Goal: Task Accomplishment & Management: Use online tool/utility

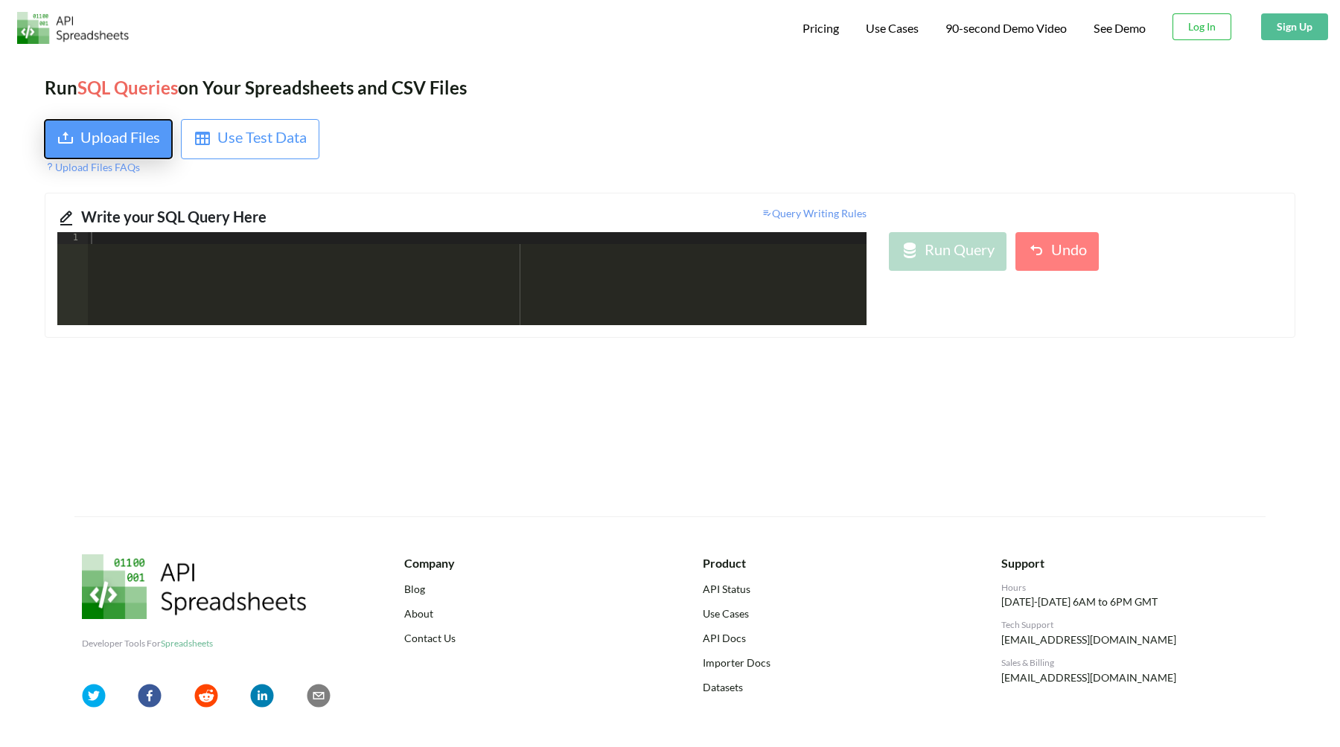
click at [128, 136] on div "Upload Files" at bounding box center [120, 139] width 80 height 27
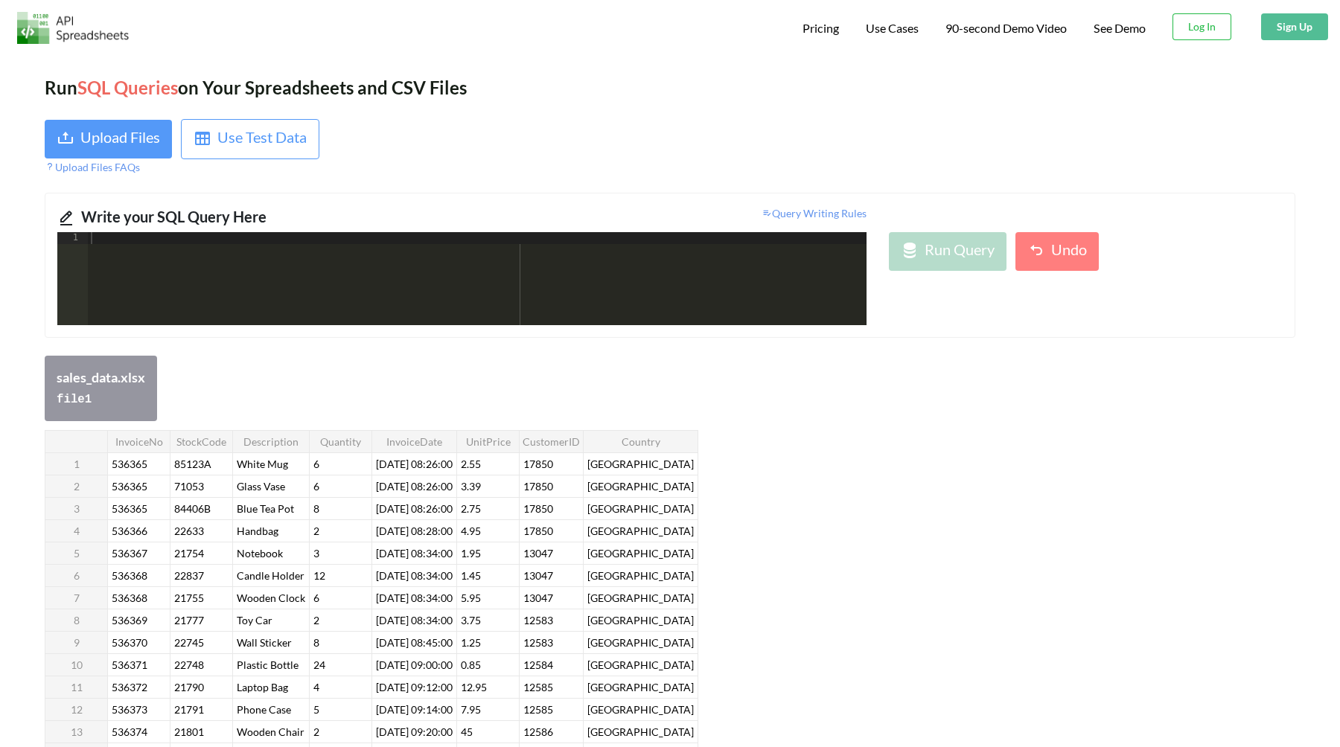
click at [560, 299] on div at bounding box center [477, 290] width 779 height 117
click at [977, 258] on div "Run Query" at bounding box center [960, 251] width 70 height 27
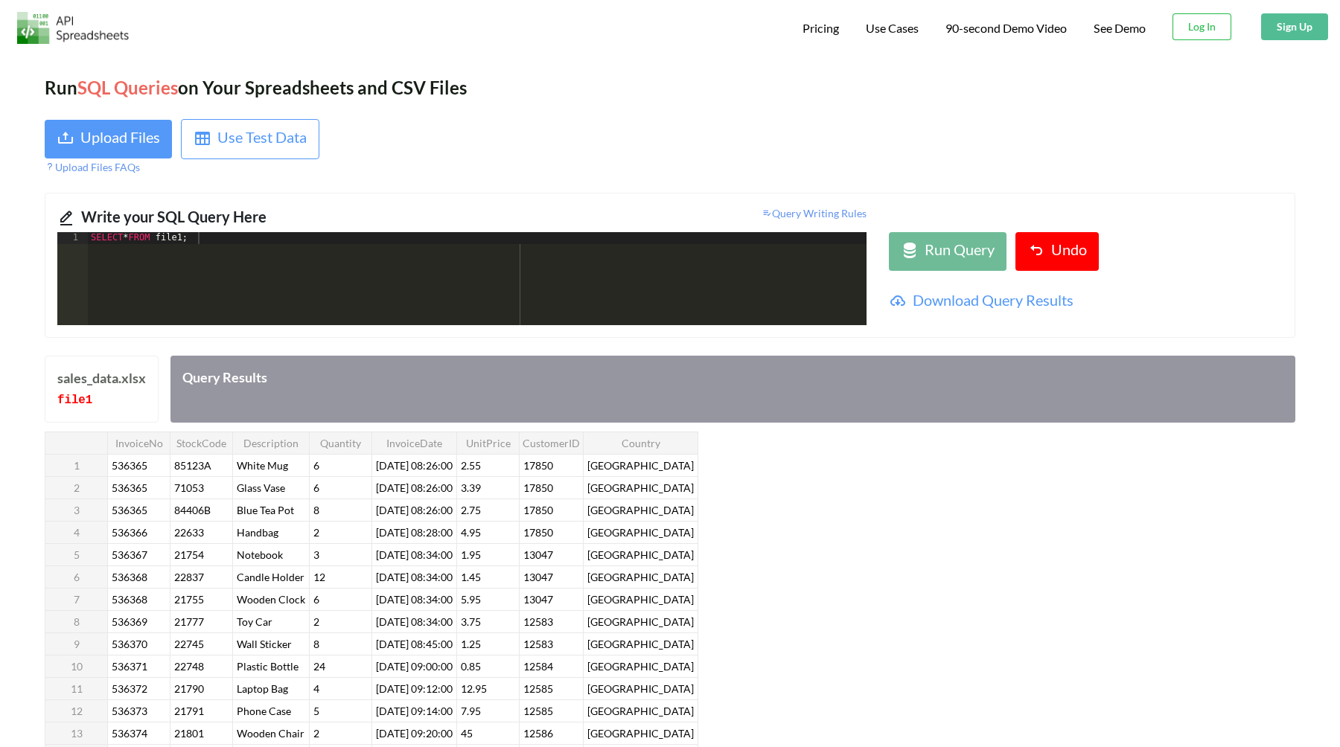
click at [193, 237] on div "SELECT * FROM file1 ;" at bounding box center [477, 290] width 779 height 117
click at [920, 250] on div "Run Query" at bounding box center [948, 251] width 94 height 27
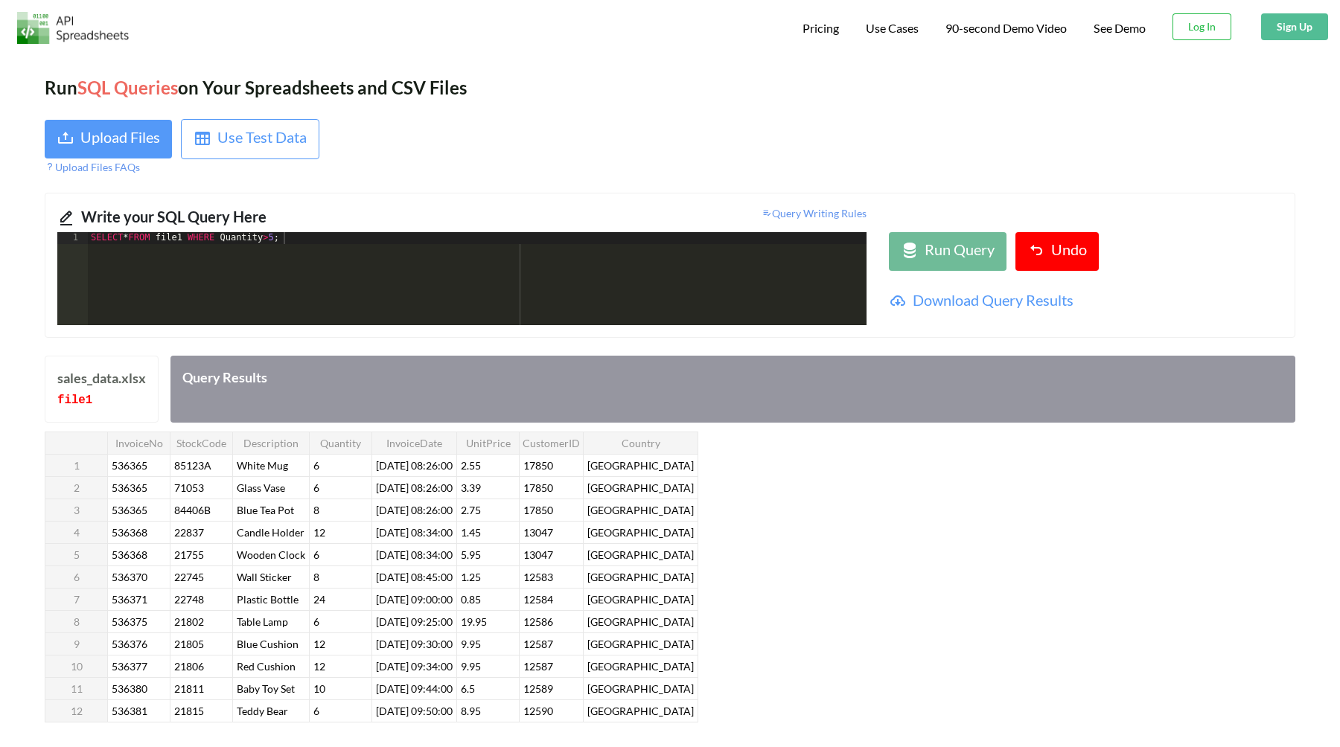
click at [284, 242] on div "SELECT * FROM file1 WHERE Quantity > 5 ;" at bounding box center [477, 290] width 779 height 117
click at [695, 237] on div "SELECT * FROM file1 WHERE Country NOT IN ( "[GEOGRAPHIC_DATA]" , "[GEOGRAPHIC_D…" at bounding box center [477, 290] width 779 height 117
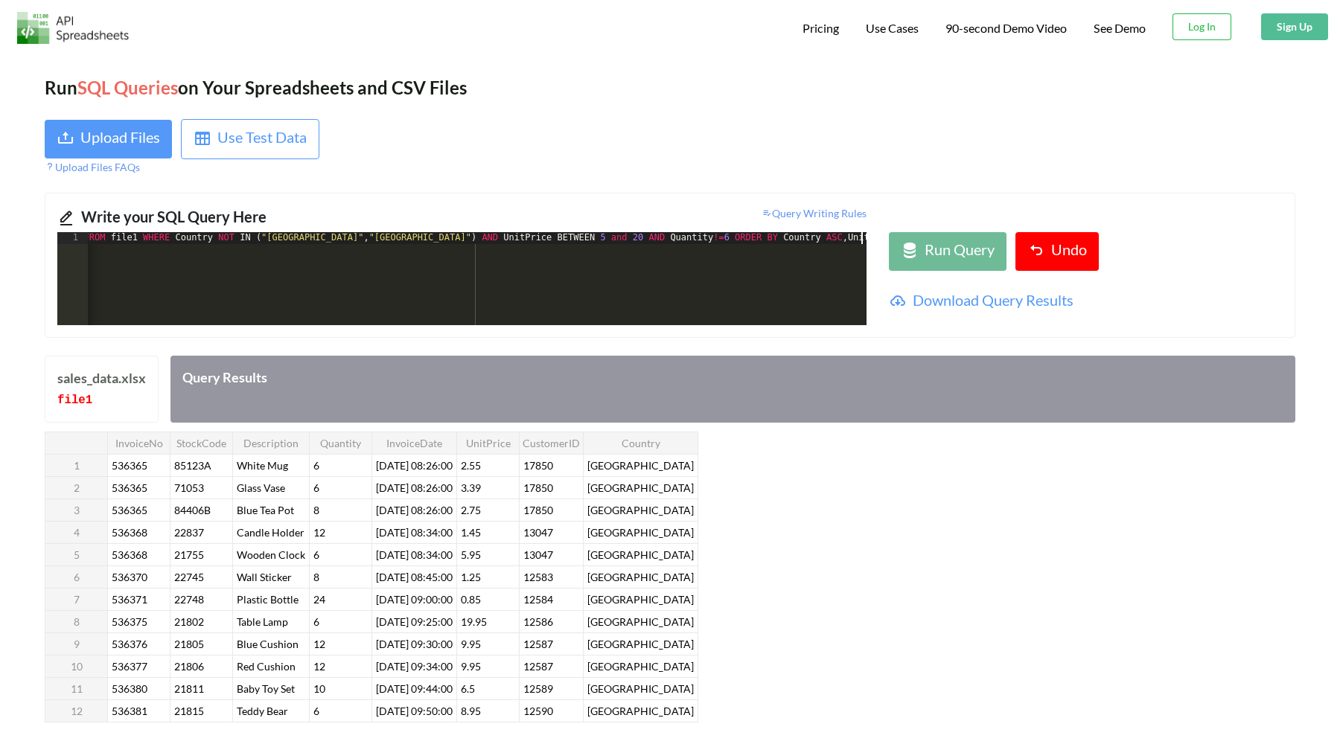
scroll to position [0, 50]
click at [901, 248] on icon at bounding box center [910, 251] width 18 height 18
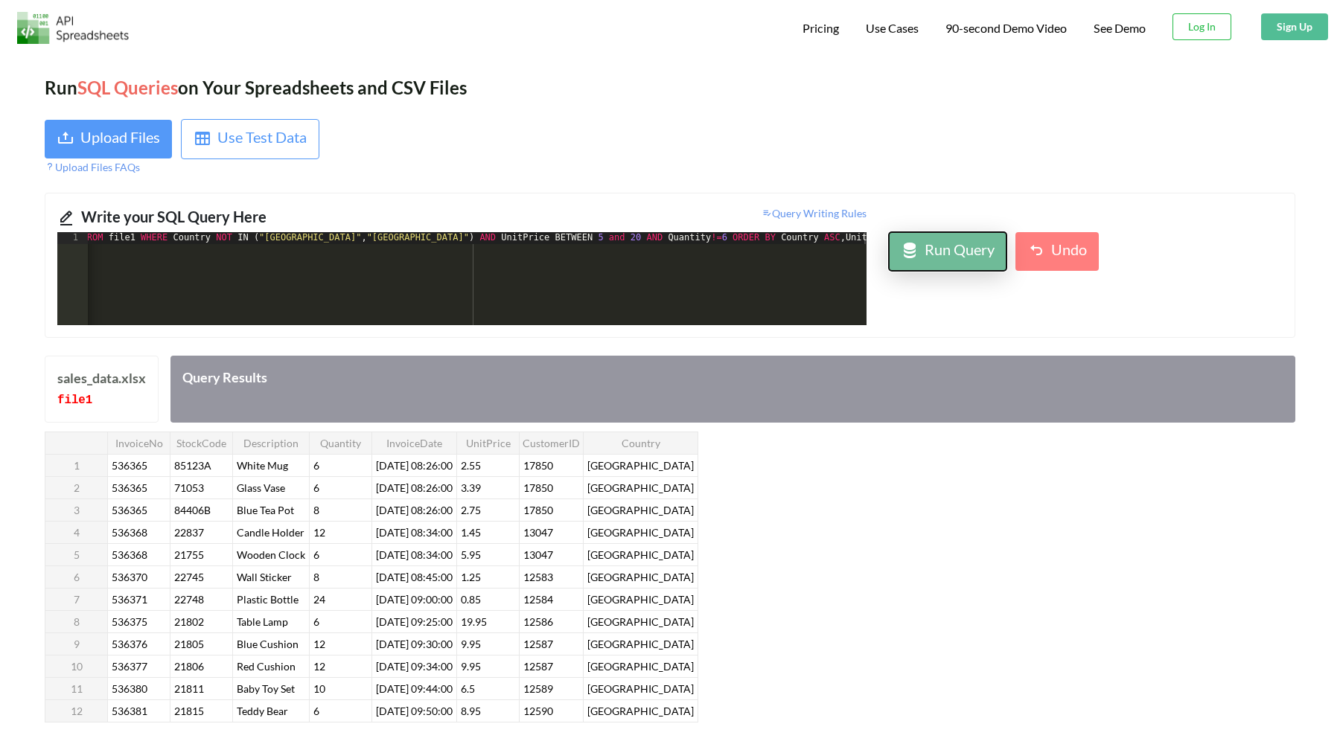
click at [916, 252] on icon at bounding box center [910, 251] width 18 height 18
click at [905, 242] on icon at bounding box center [910, 251] width 18 height 18
click at [612, 237] on div "SELECT * FROM file1 WHERE Country NOT IN ( "[GEOGRAPHIC_DATA]" , "[GEOGRAPHIC_D…" at bounding box center [503, 290] width 831 height 117
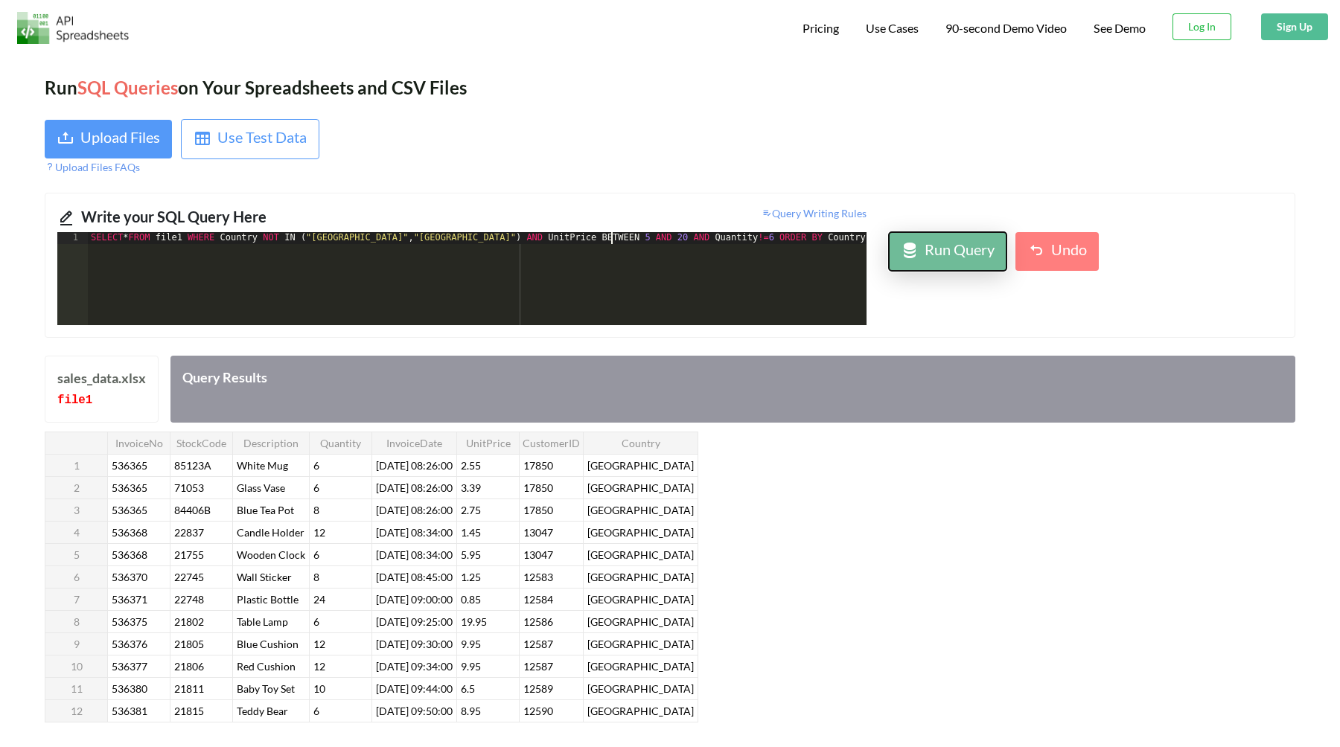
click at [948, 258] on div "Run Query" at bounding box center [960, 251] width 70 height 27
click at [960, 242] on div "Run Query" at bounding box center [960, 251] width 70 height 27
click at [683, 307] on div "SELECT * FROM file1 WHERE Country NOT IN ( "[GEOGRAPHIC_DATA]" , "[GEOGRAPHIC_D…" at bounding box center [503, 290] width 831 height 117
click at [239, 240] on div "SELECT * FROM file1 WHERE Country NOT IN ( "[GEOGRAPHIC_DATA]" , "[GEOGRAPHIC_D…" at bounding box center [450, 290] width 831 height 117
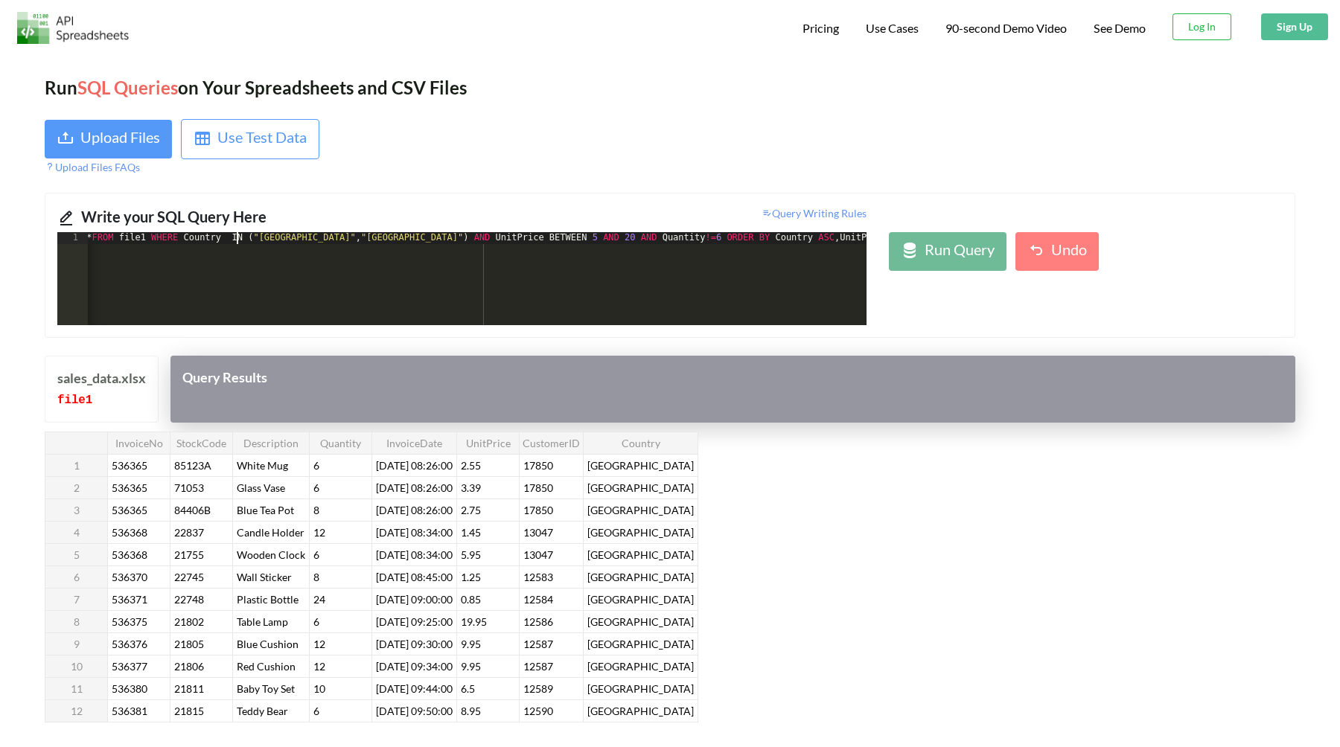
scroll to position [0, 31]
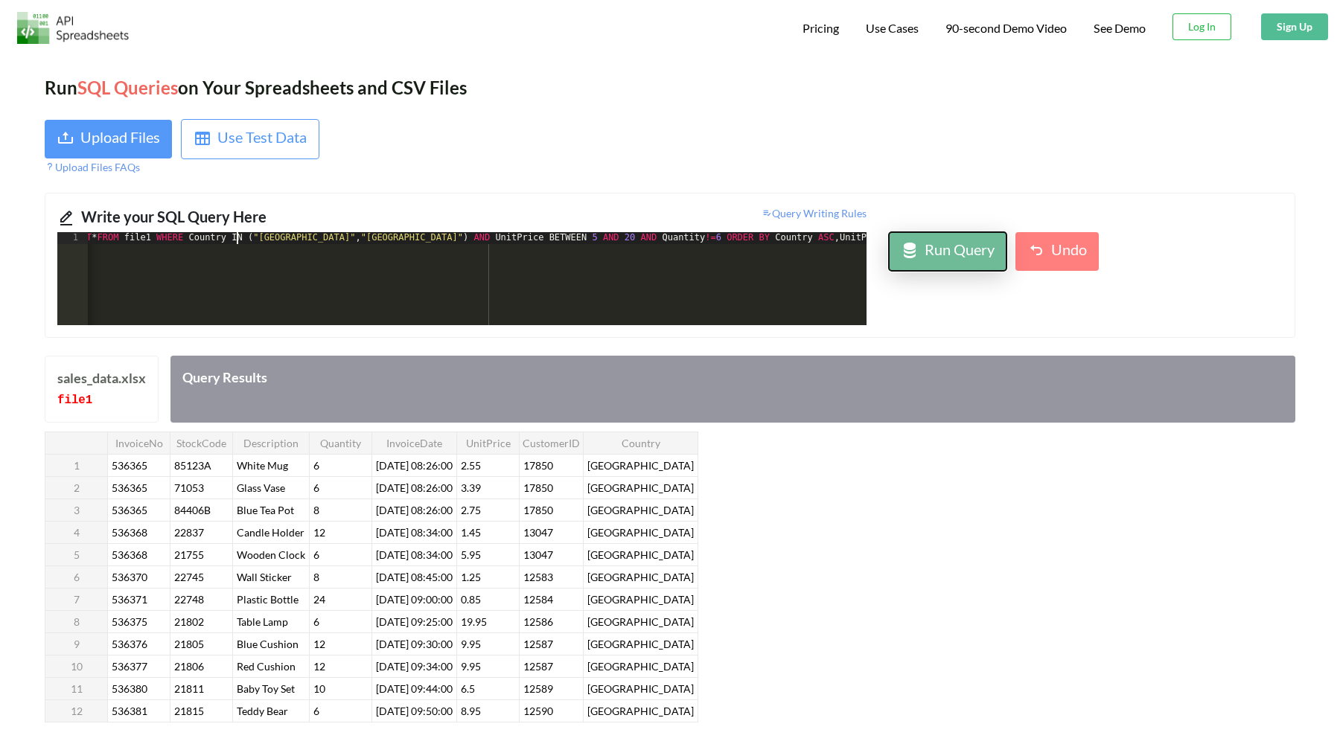
click at [899, 264] on button "Run Query" at bounding box center [948, 251] width 118 height 39
click at [236, 236] on div "SELECT * FROM file1 WHERE Country IN ( "[GEOGRAPHIC_DATA]" , "[GEOGRAPHIC_DATA]…" at bounding box center [462, 290] width 810 height 117
click at [944, 250] on div "Run Query" at bounding box center [960, 251] width 70 height 27
click at [733, 252] on div "SELECT * FROM file1 WHERE Country NOT IN ( "[GEOGRAPHIC_DATA]" , "[GEOGRAPHIC_D…" at bounding box center [450, 290] width 831 height 117
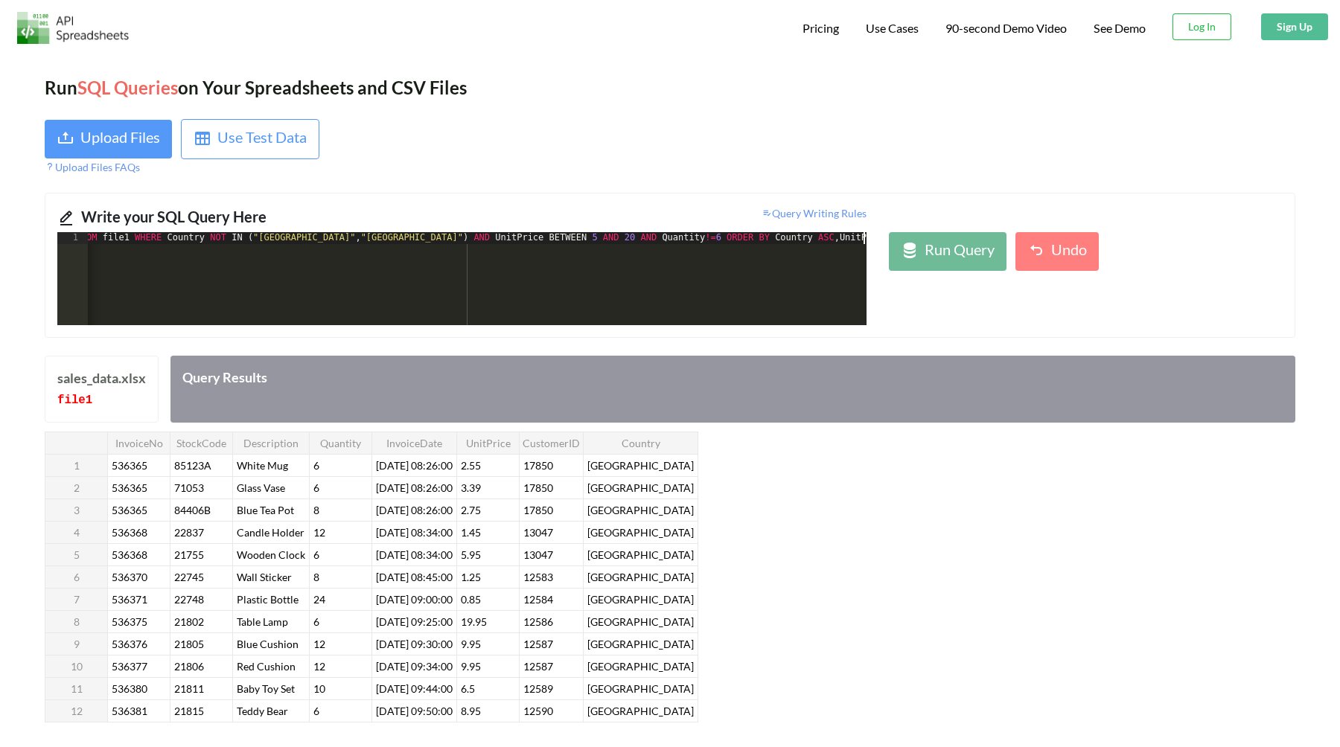
click at [733, 252] on div "SELECT * FROM file1 WHERE Country NOT IN ( "[GEOGRAPHIC_DATA]" , "[GEOGRAPHIC_D…" at bounding box center [450, 290] width 831 height 117
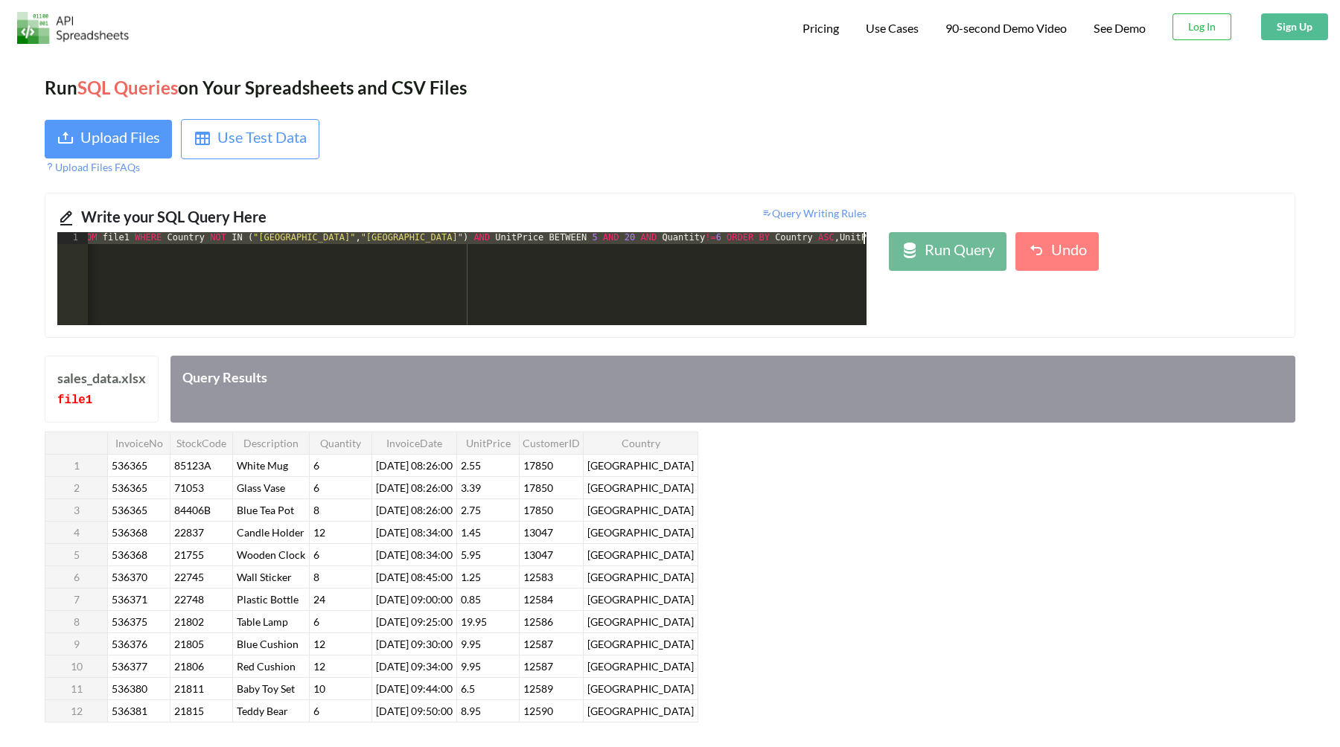
scroll to position [0, 68]
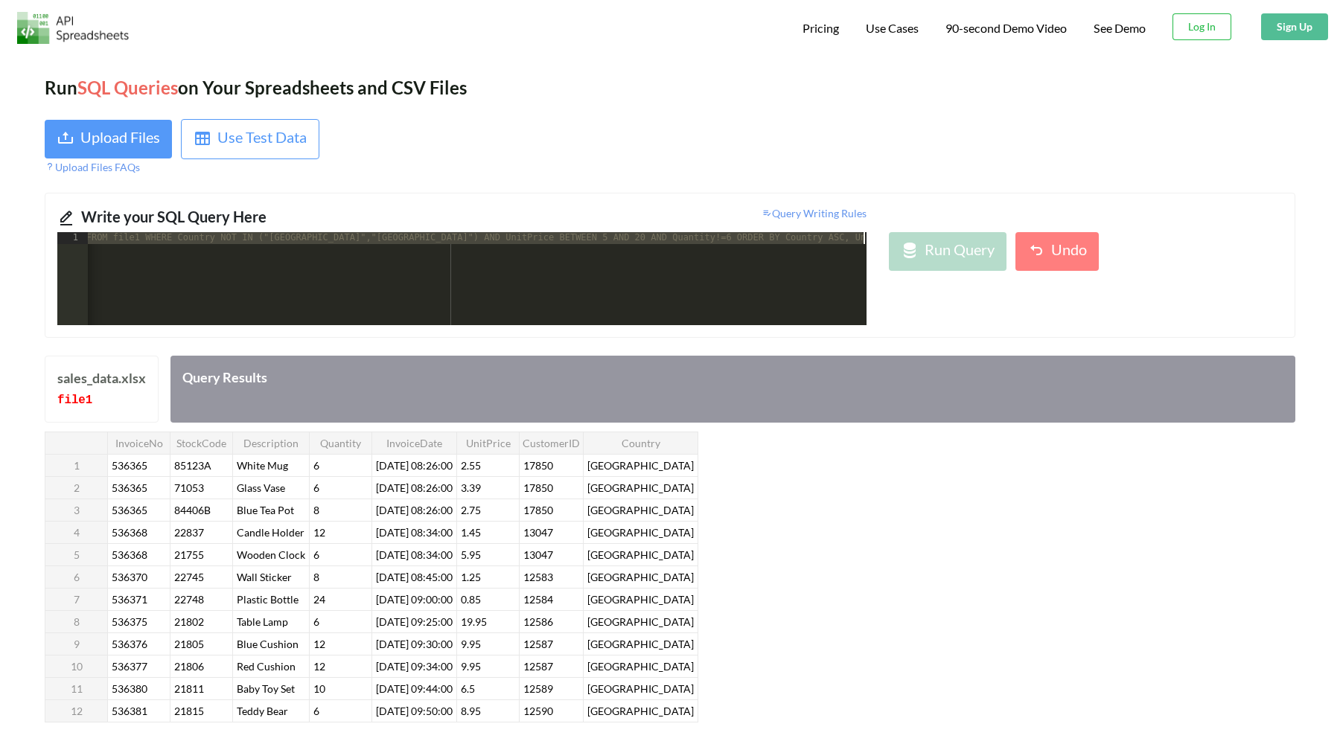
click at [723, 275] on div "-- SELECT * FROM file1 WHERE Country NOT IN ("[GEOGRAPHIC_DATA]","[GEOGRAPHIC_D…" at bounding box center [443, 290] width 848 height 117
click at [784, 290] on div "-- SELECT * FROM file1 WHERE Country NOT IN ("[GEOGRAPHIC_DATA]","[GEOGRAPHIC_D…" at bounding box center [512, 290] width 848 height 117
click at [749, 243] on div "-- SELECT * FROM file1 WHERE Country NOT IN ("[GEOGRAPHIC_DATA]","[GEOGRAPHIC_D…" at bounding box center [512, 290] width 848 height 117
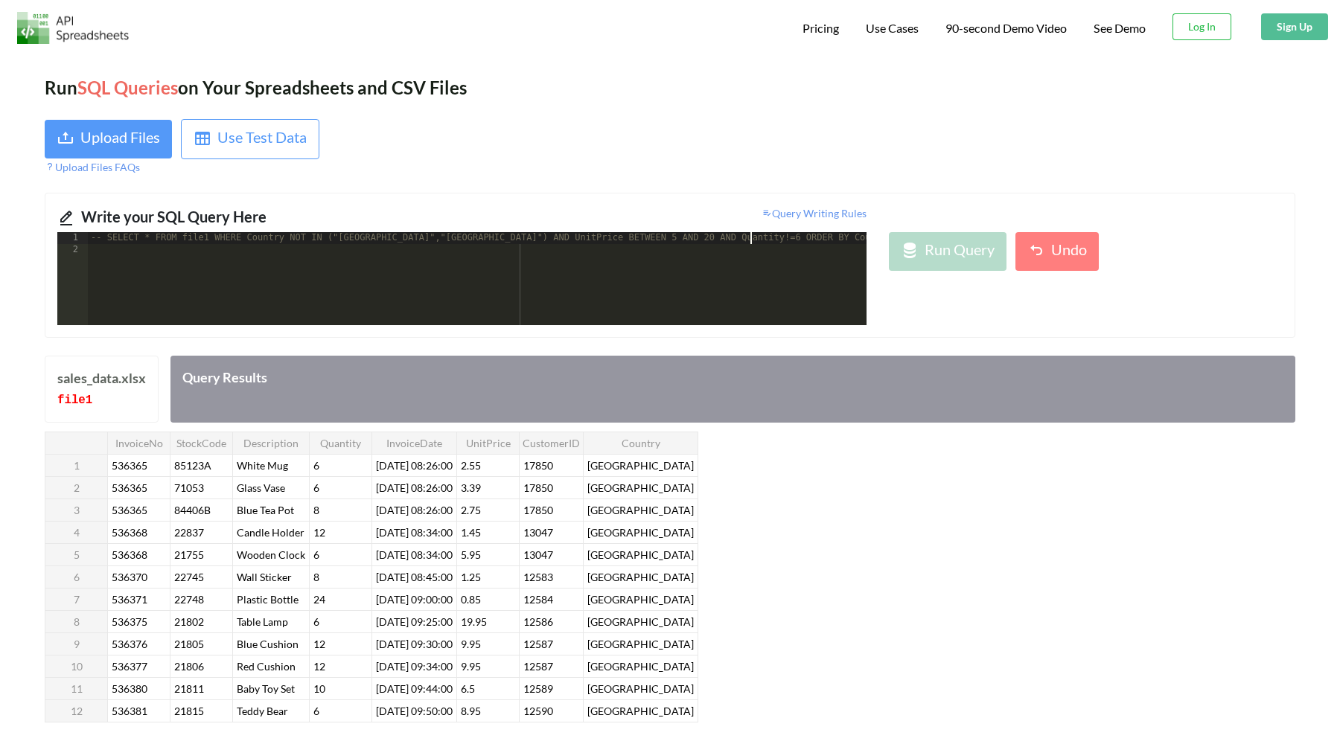
click at [792, 243] on div "-- SELECT * FROM file1 WHERE Country NOT IN ("[GEOGRAPHIC_DATA]","[GEOGRAPHIC_D…" at bounding box center [512, 290] width 848 height 117
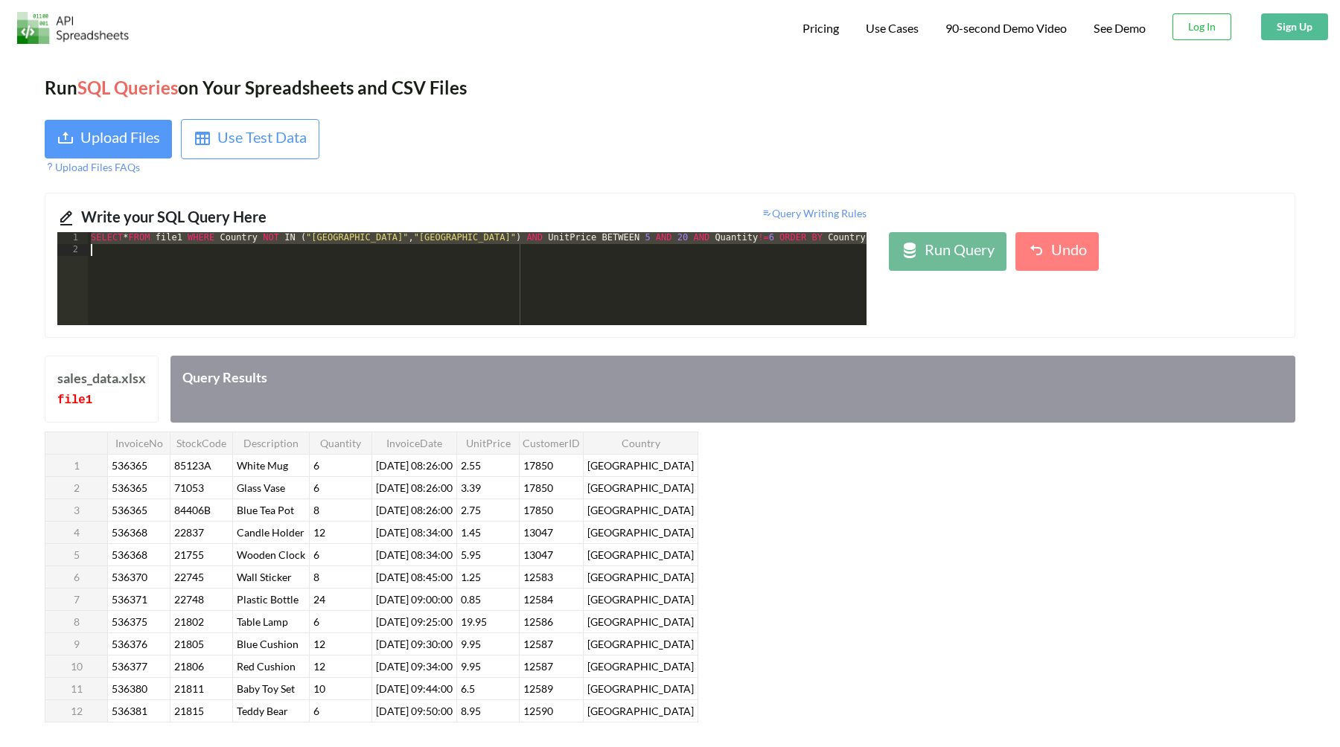
click at [703, 231] on div "Query Writing Rules" at bounding box center [670, 218] width 416 height 27
click at [709, 238] on div "SELECT * FROM file1 WHERE Country NOT IN ( "[GEOGRAPHIC_DATA]" , "[GEOGRAPHIC_D…" at bounding box center [503, 290] width 831 height 117
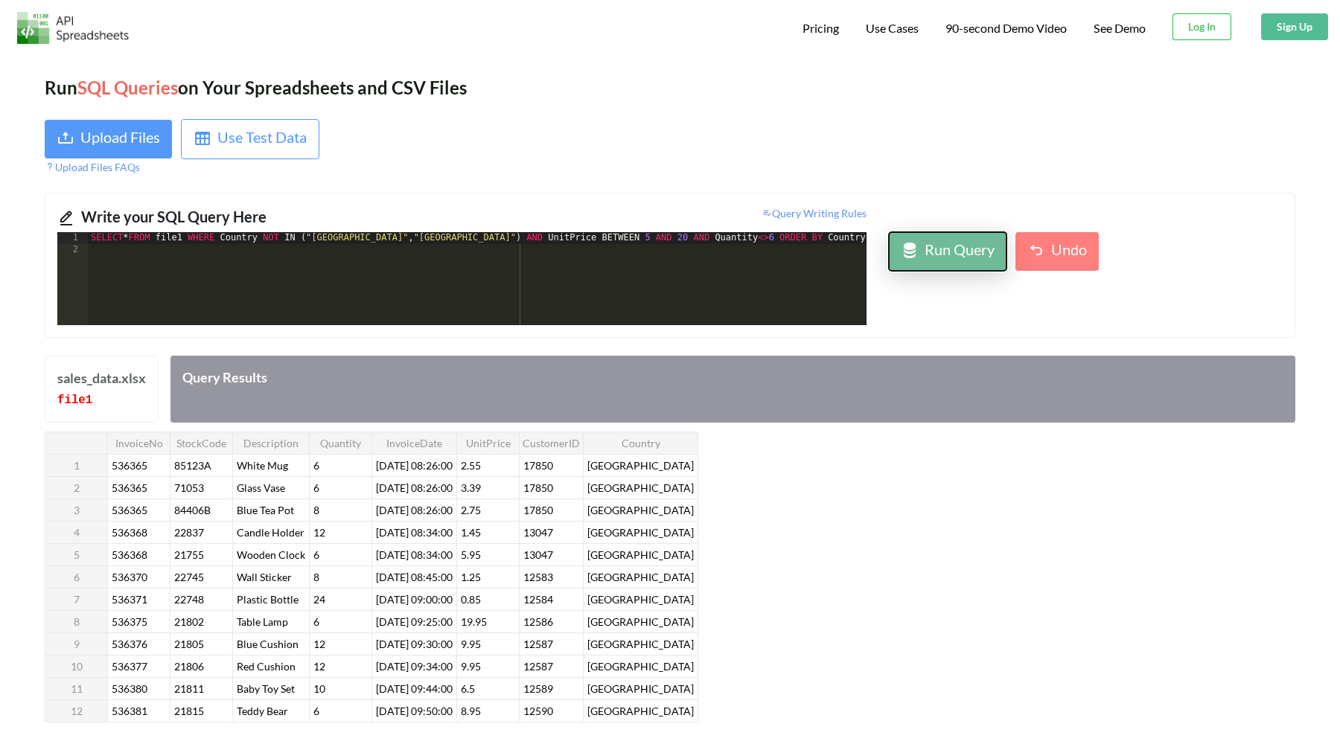
click at [925, 269] on button "Run Query" at bounding box center [948, 251] width 118 height 39
click at [731, 288] on div "SELECT * FROM file1 WHERE Country NOT IN ( "[GEOGRAPHIC_DATA]" , "[GEOGRAPHIC_D…" at bounding box center [455, 290] width 831 height 117
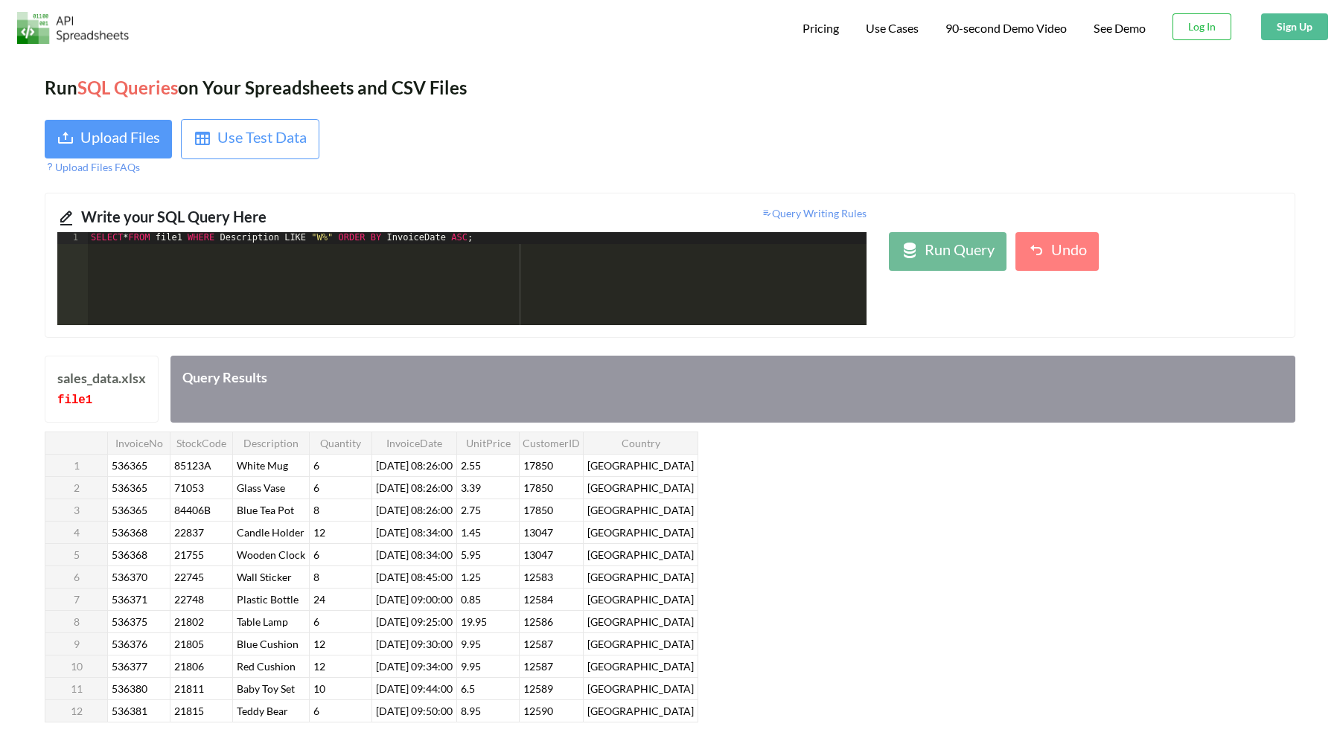
click at [341, 229] on div "Write your SQL Query Here" at bounding box center [266, 218] width 370 height 27
click at [346, 244] on div "SELECT * FROM file1 WHERE Description LIKE "W%" ORDER BY InvoiceDate ASC ;" at bounding box center [477, 290] width 779 height 117
click at [434, 235] on div "SELECT * FROM file1 WHERE Description LIKE "W%" AND Country IN ( ) ORDER BY Inv…" at bounding box center [477, 290] width 779 height 117
click at [695, 246] on div "SELECT * FROM file1 WHERE Description LIKE "W%" AND Country IN ( "[GEOGRAPHIC_D…" at bounding box center [477, 290] width 779 height 117
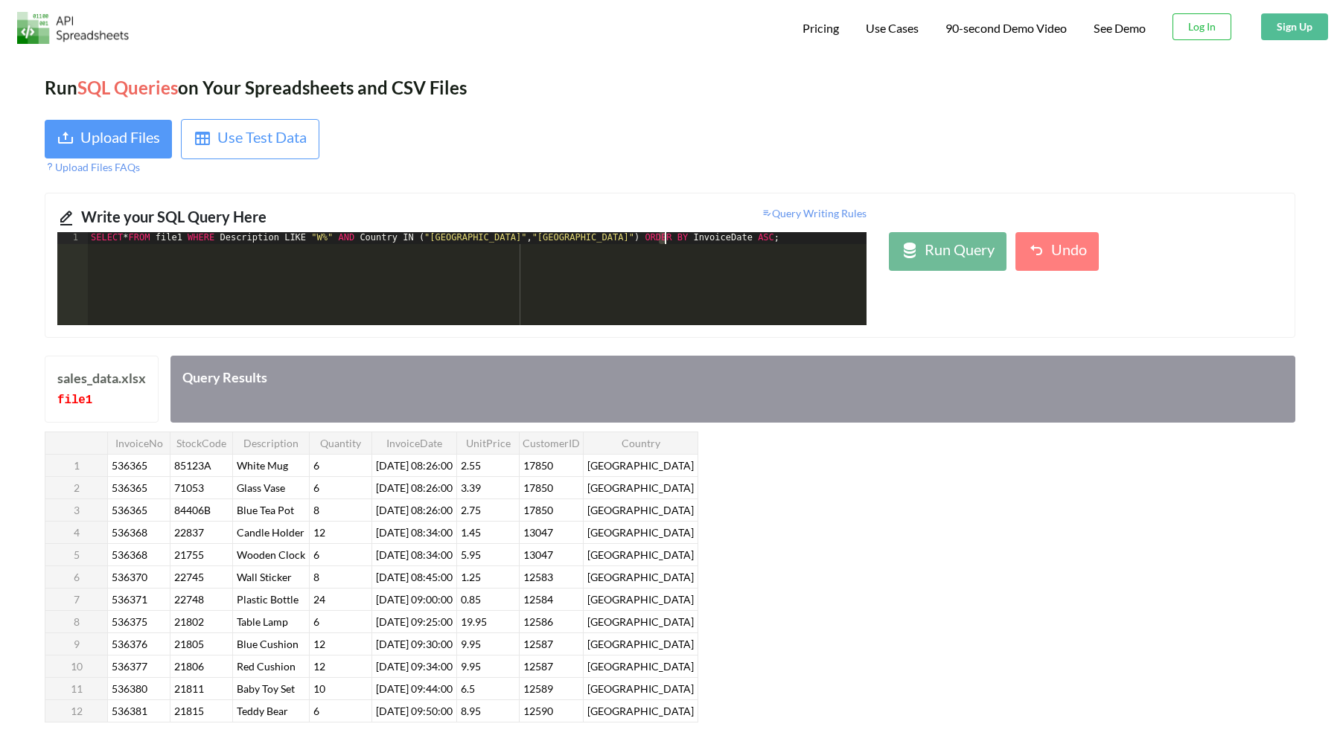
click at [695, 246] on div "SELECT * FROM file1 WHERE Description LIKE "W%" AND Country IN ( "[GEOGRAPHIC_D…" at bounding box center [477, 290] width 779 height 117
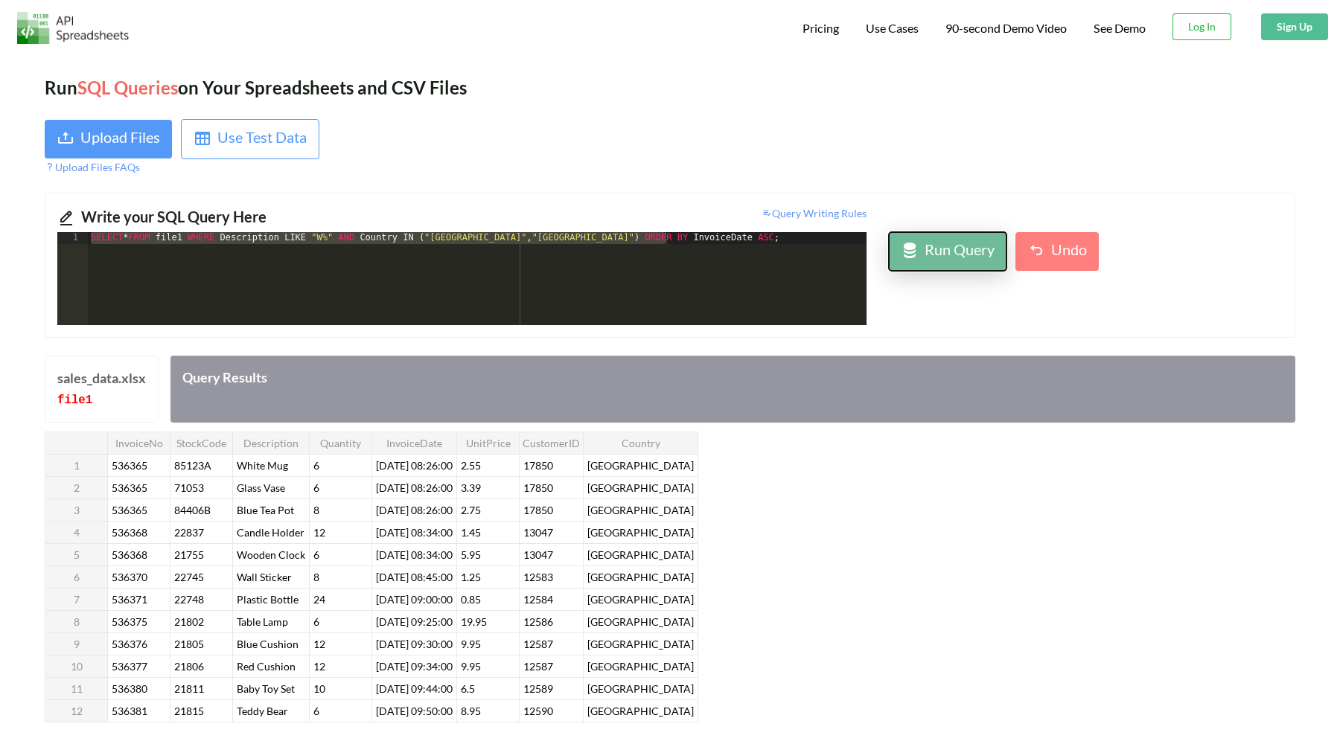
click at [906, 255] on icon at bounding box center [910, 251] width 18 height 18
click at [699, 246] on div "SELECT * FROM file1 WHERE Description LIKE "W%" AND Country IN ( "[GEOGRAPHIC_D…" at bounding box center [477, 290] width 779 height 117
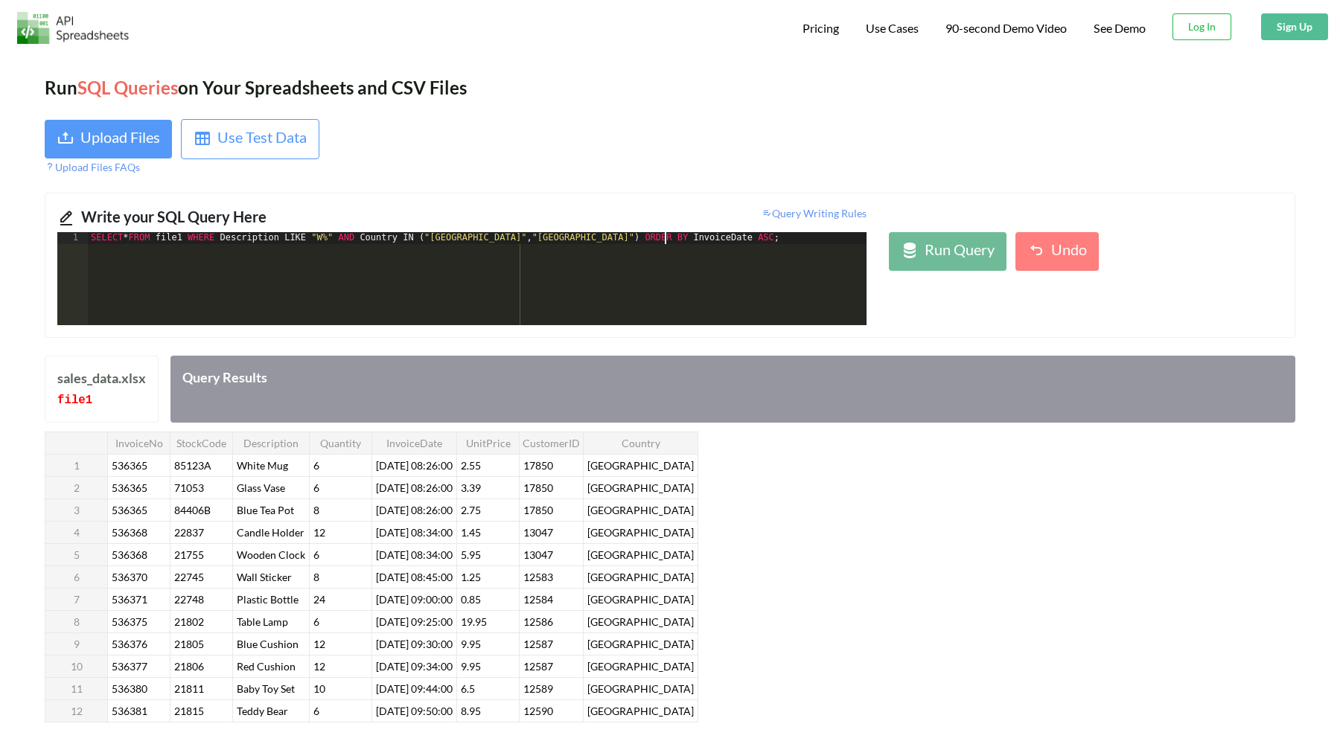
click at [699, 246] on div "SELECT * FROM file1 WHERE Description LIKE "W%" AND Country IN ( "[GEOGRAPHIC_D…" at bounding box center [477, 290] width 779 height 117
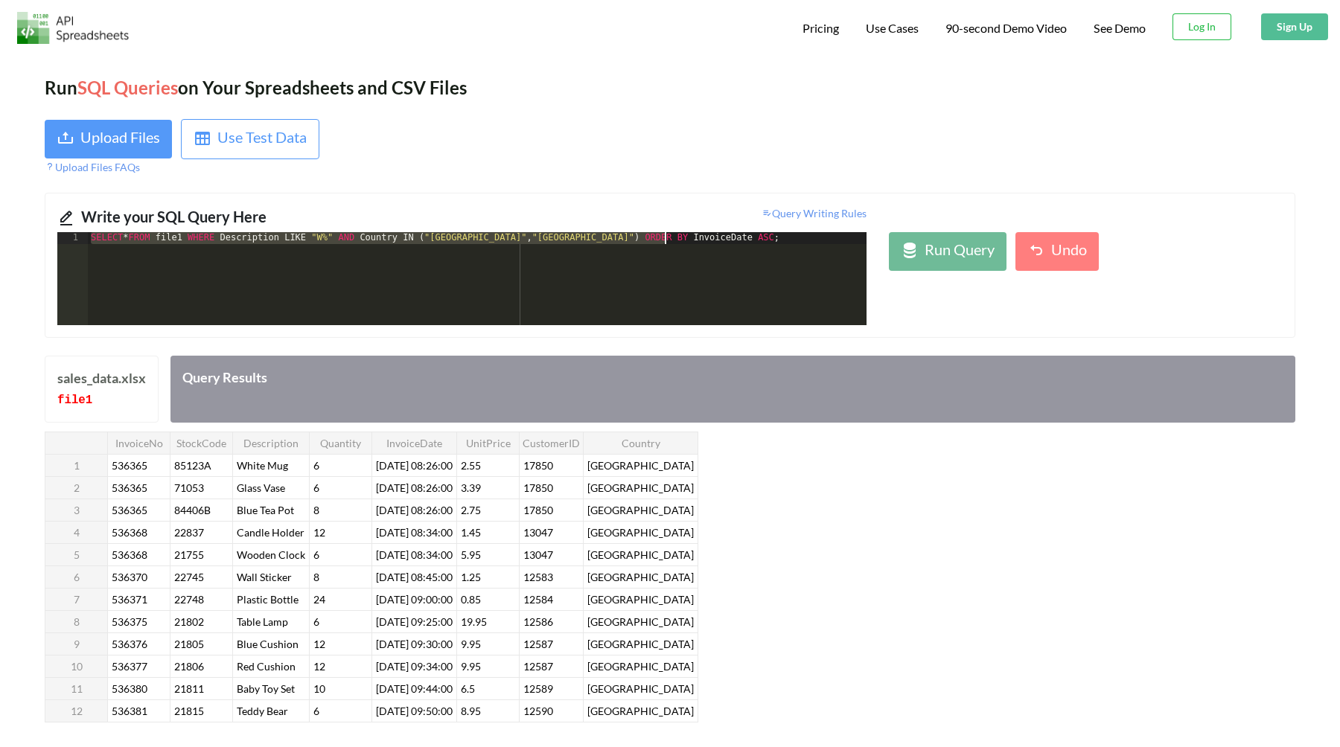
click at [633, 306] on div "SELECT * FROM file1 WHERE Description LIKE "W%" AND Country IN ( "[GEOGRAPHIC_D…" at bounding box center [477, 290] width 779 height 117
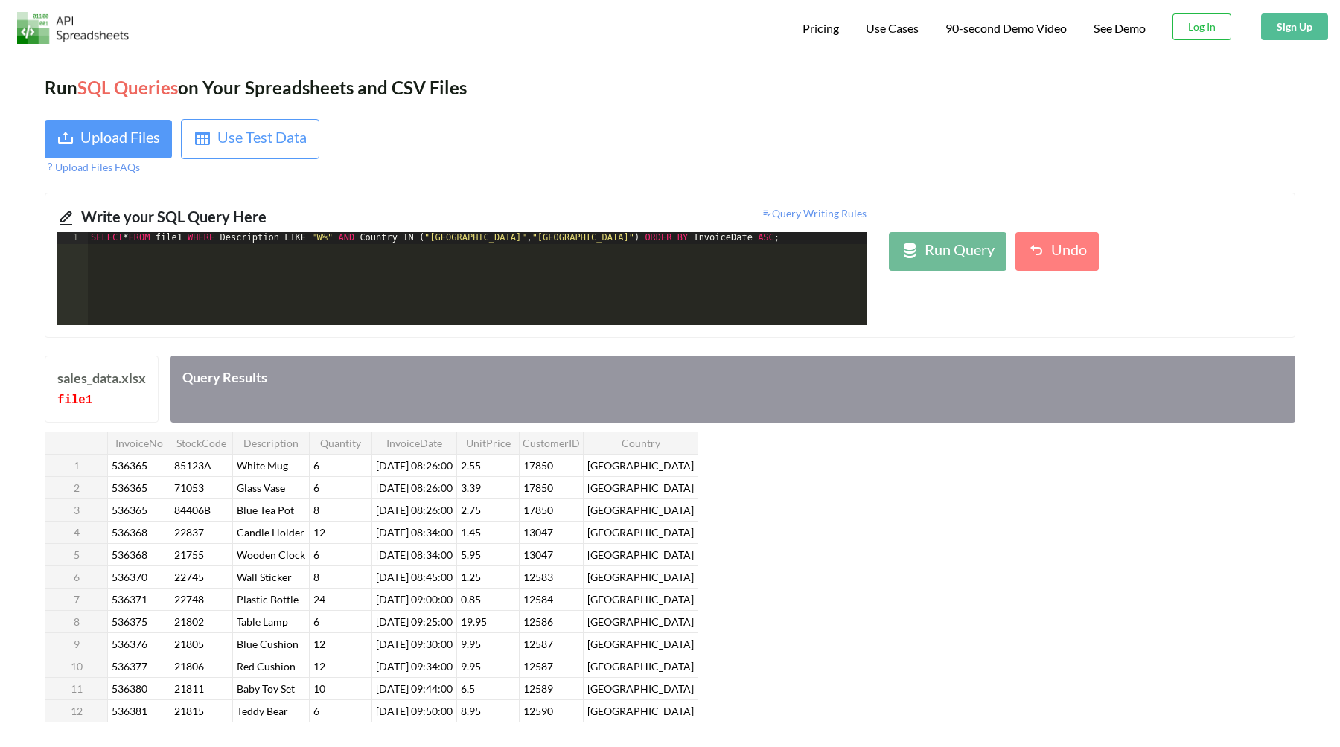
click at [684, 241] on div "SELECT * FROM file1 WHERE Description LIKE "W%" AND Country IN ( "[GEOGRAPHIC_D…" at bounding box center [477, 290] width 779 height 117
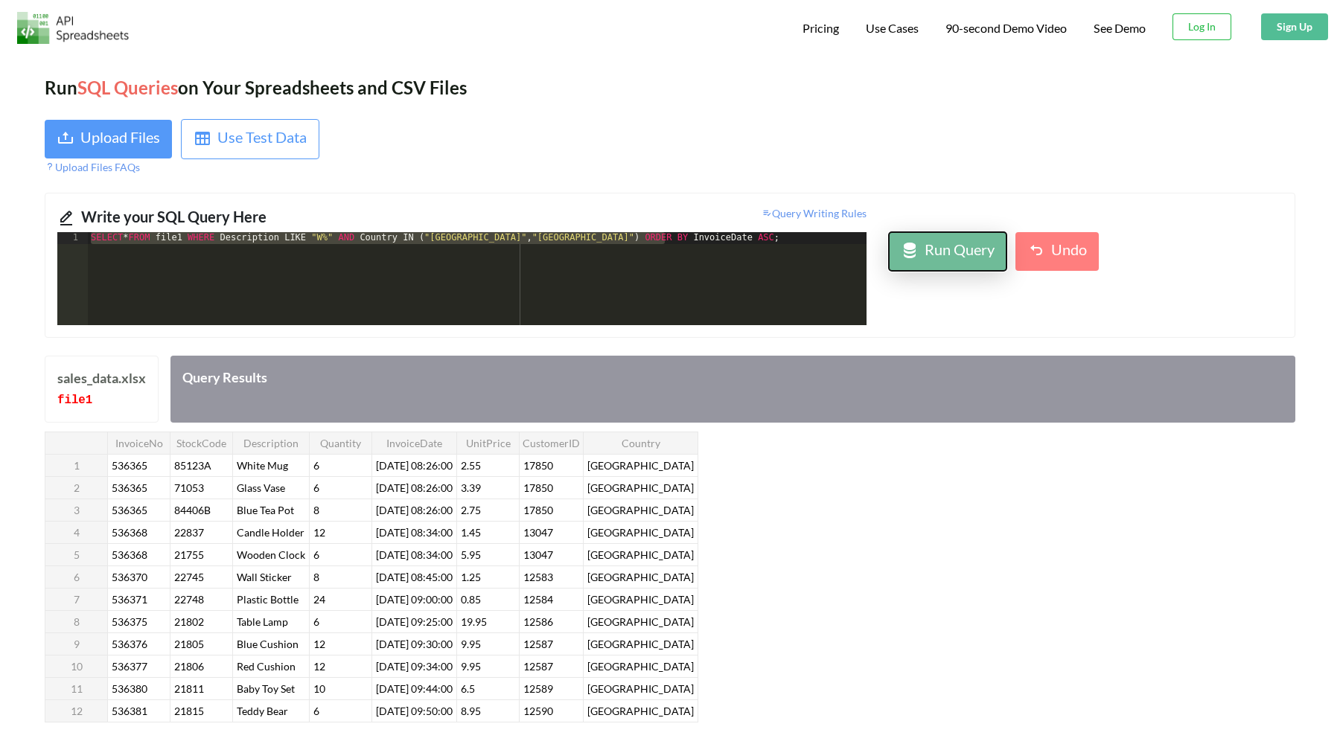
click at [940, 260] on div "Run Query" at bounding box center [960, 251] width 70 height 27
click at [537, 314] on div "SELECT * FROM file1 WHERE Description LIKE "W%" AND Country IN ( "[GEOGRAPHIC_D…" at bounding box center [477, 290] width 779 height 117
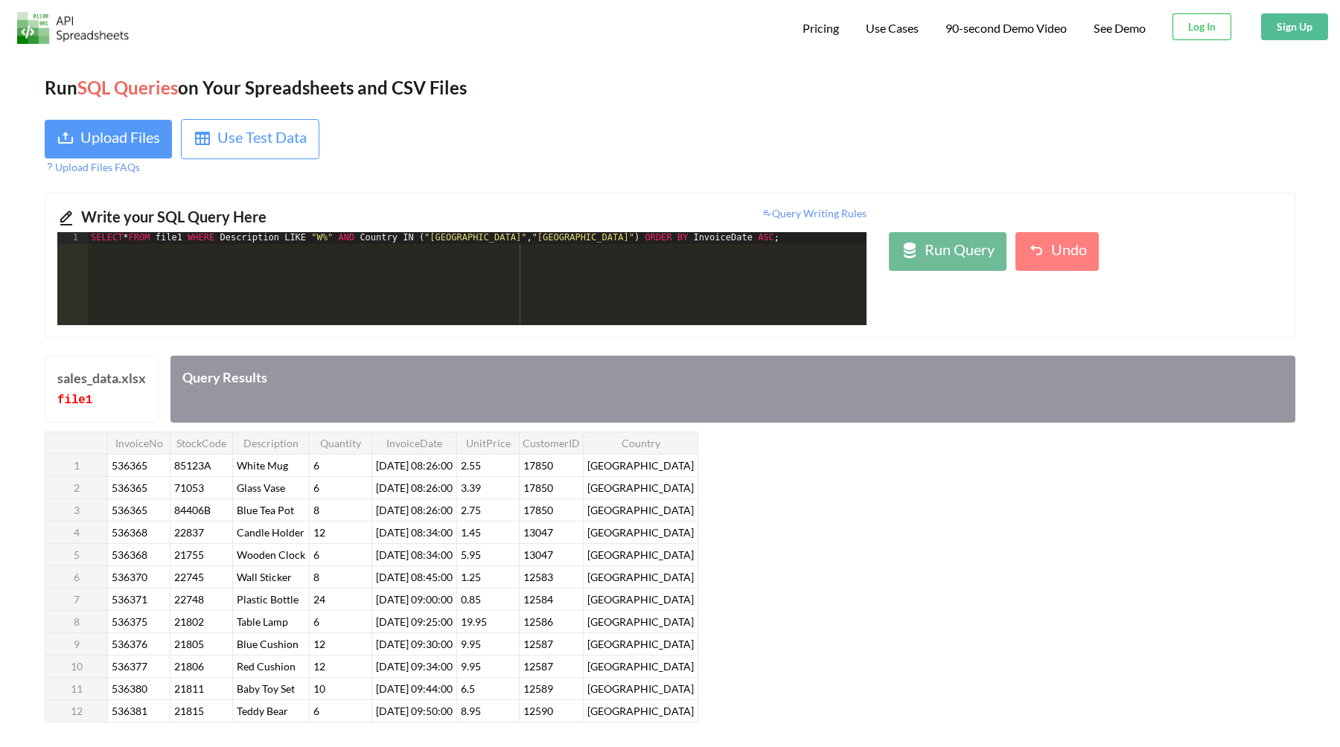
click at [762, 284] on div "SELECT * FROM file1 WHERE Description LIKE "W%" AND Country IN ( "[GEOGRAPHIC_D…" at bounding box center [477, 290] width 779 height 117
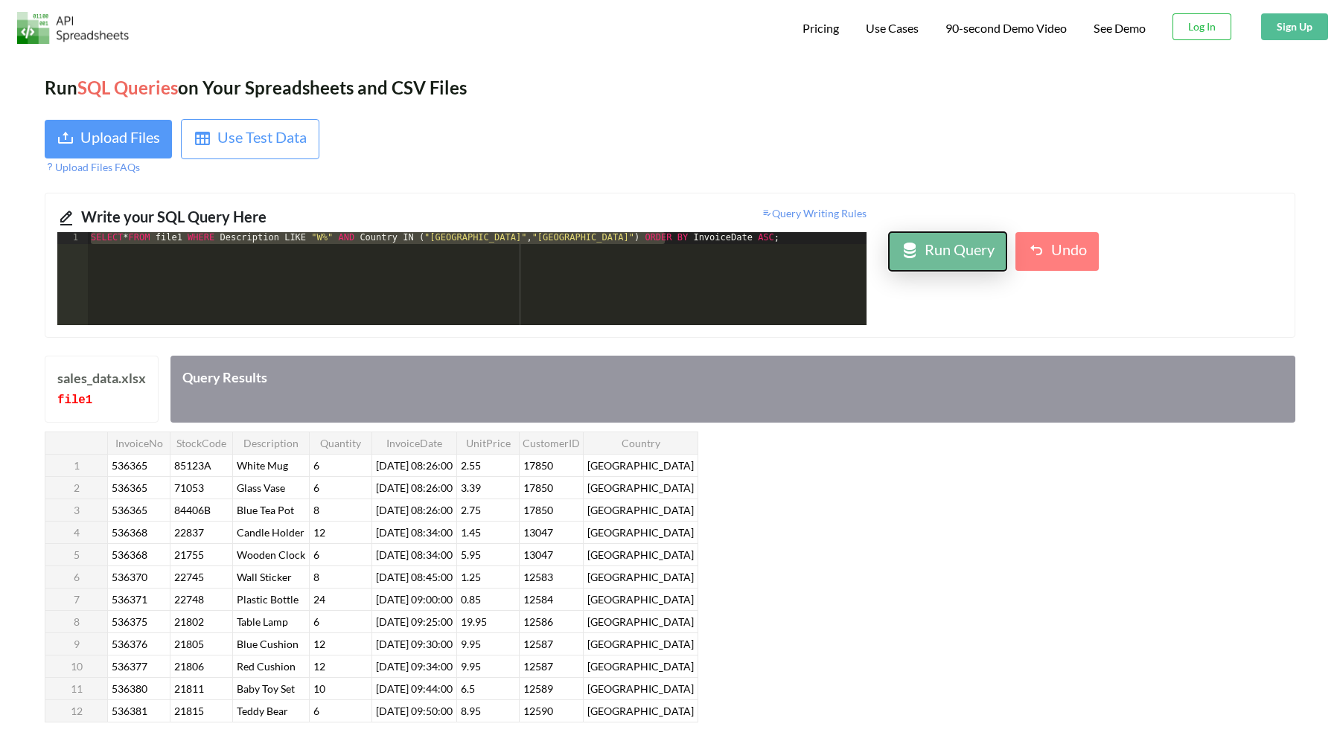
click at [915, 263] on div at bounding box center [910, 251] width 18 height 27
click at [766, 288] on div "SELECT * FROM file1 WHERE Description LIKE "W%" AND Country IN ( "[GEOGRAPHIC_D…" at bounding box center [477, 290] width 779 height 117
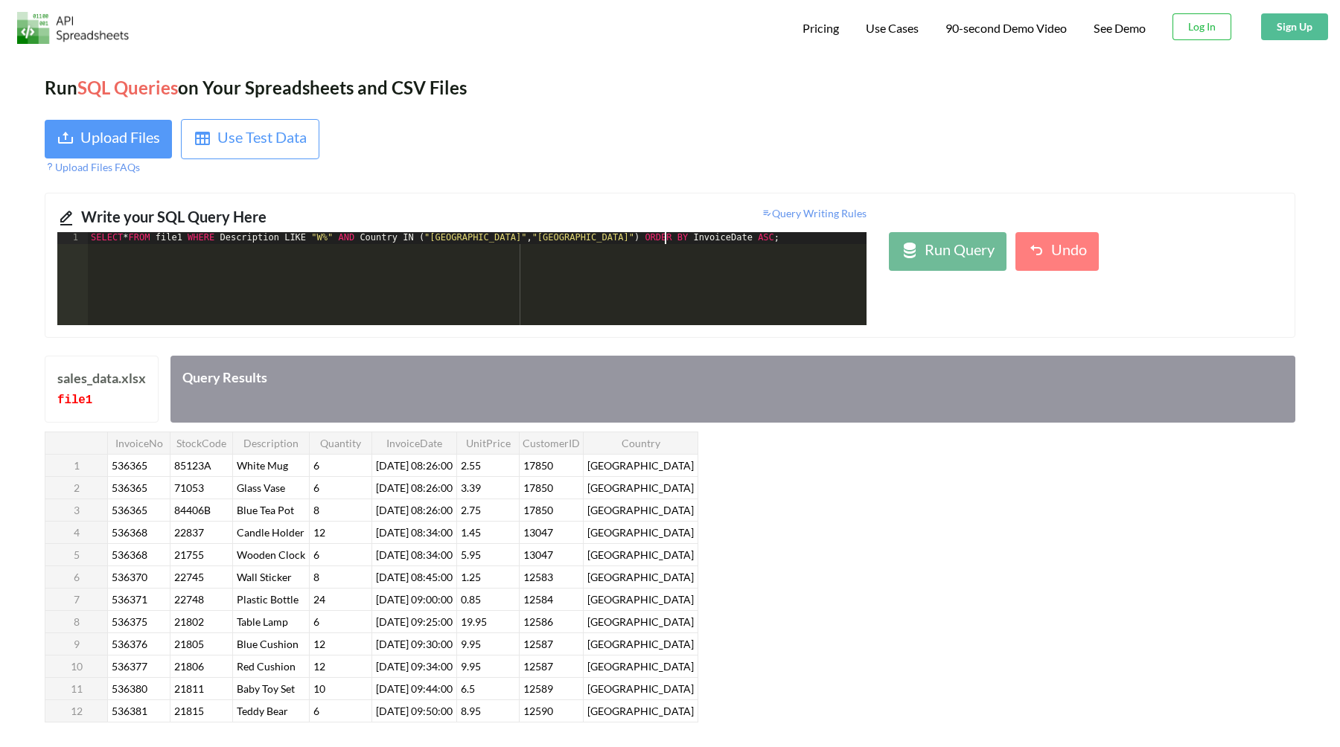
click at [766, 288] on div "SELECT * FROM file1 WHERE Description LIKE "W%" AND Country IN ( "[GEOGRAPHIC_D…" at bounding box center [477, 290] width 779 height 117
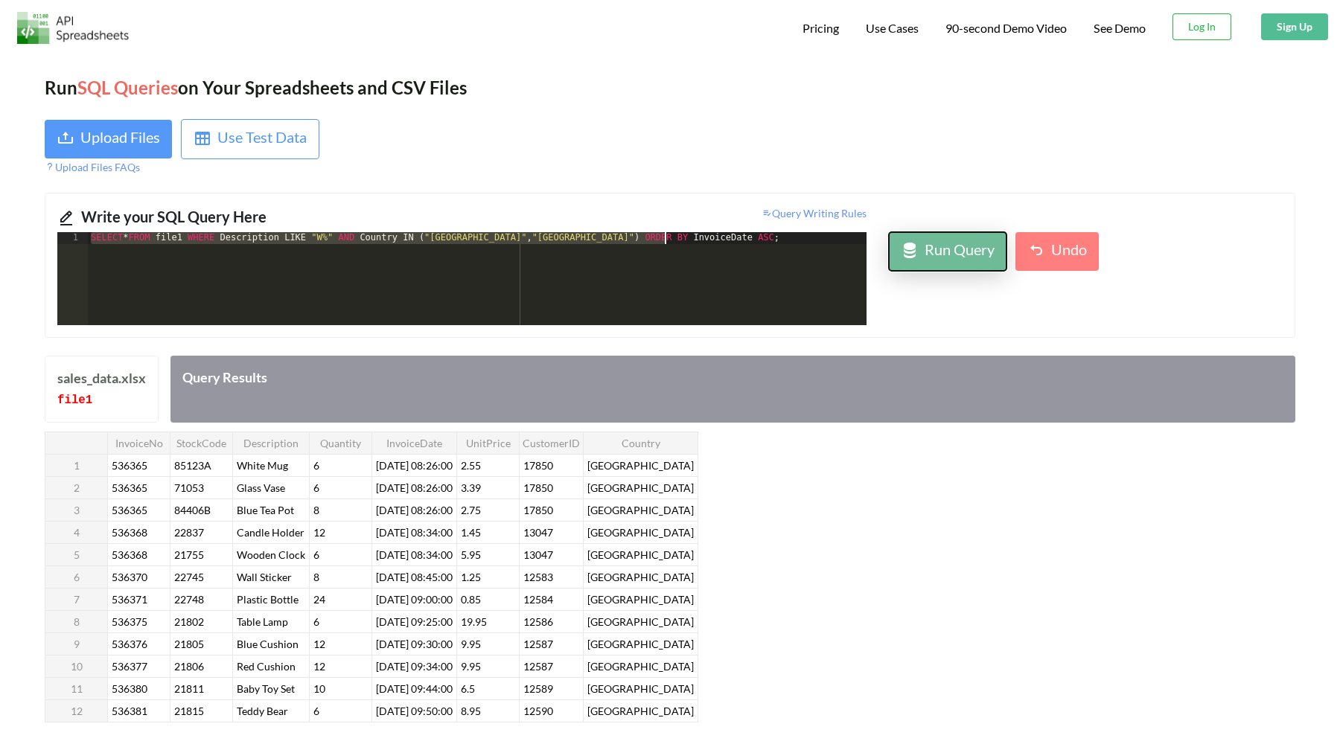
click at [912, 261] on div at bounding box center [910, 251] width 18 height 27
click at [770, 302] on div "SELECT * FROM file1 WHERE Description LIKE "W%" AND Country IN ( "[GEOGRAPHIC_D…" at bounding box center [477, 290] width 779 height 117
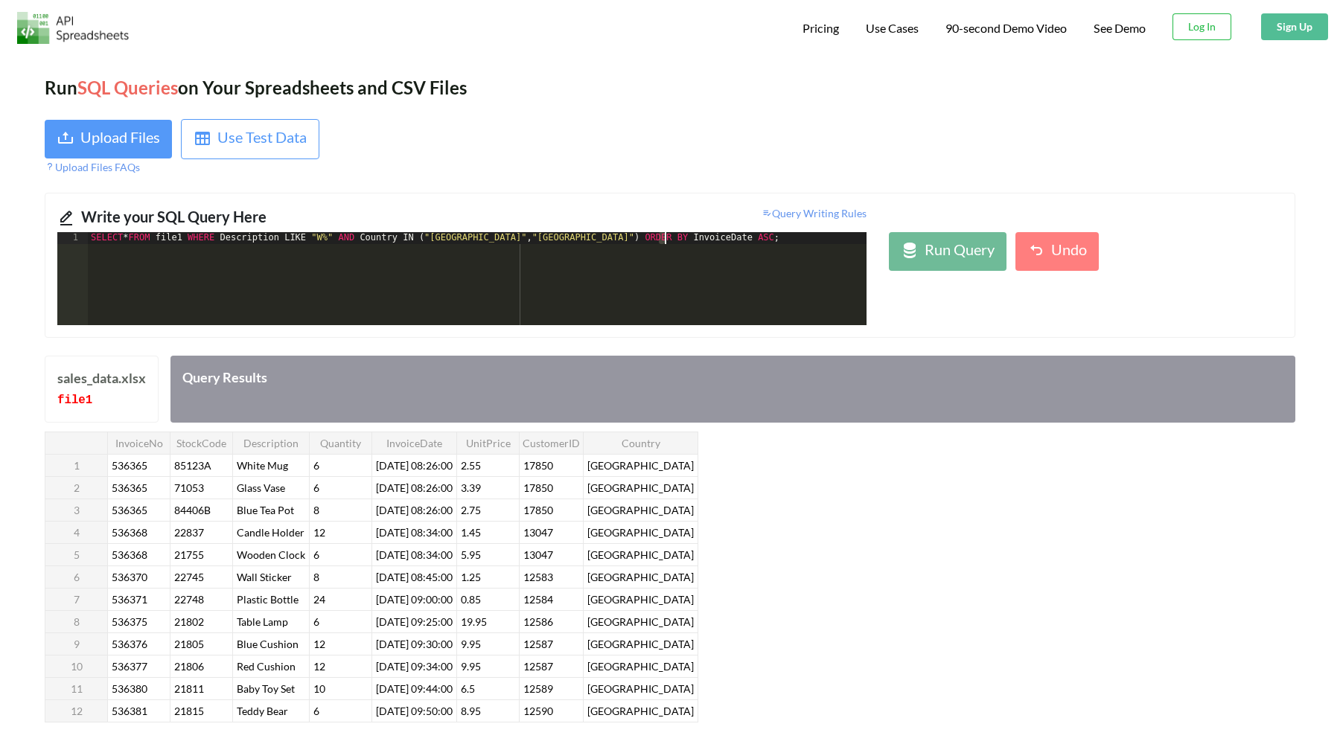
click at [770, 302] on div "SELECT * FROM file1 WHERE Description LIKE "W%" AND Country IN ( "[GEOGRAPHIC_D…" at bounding box center [477, 290] width 779 height 117
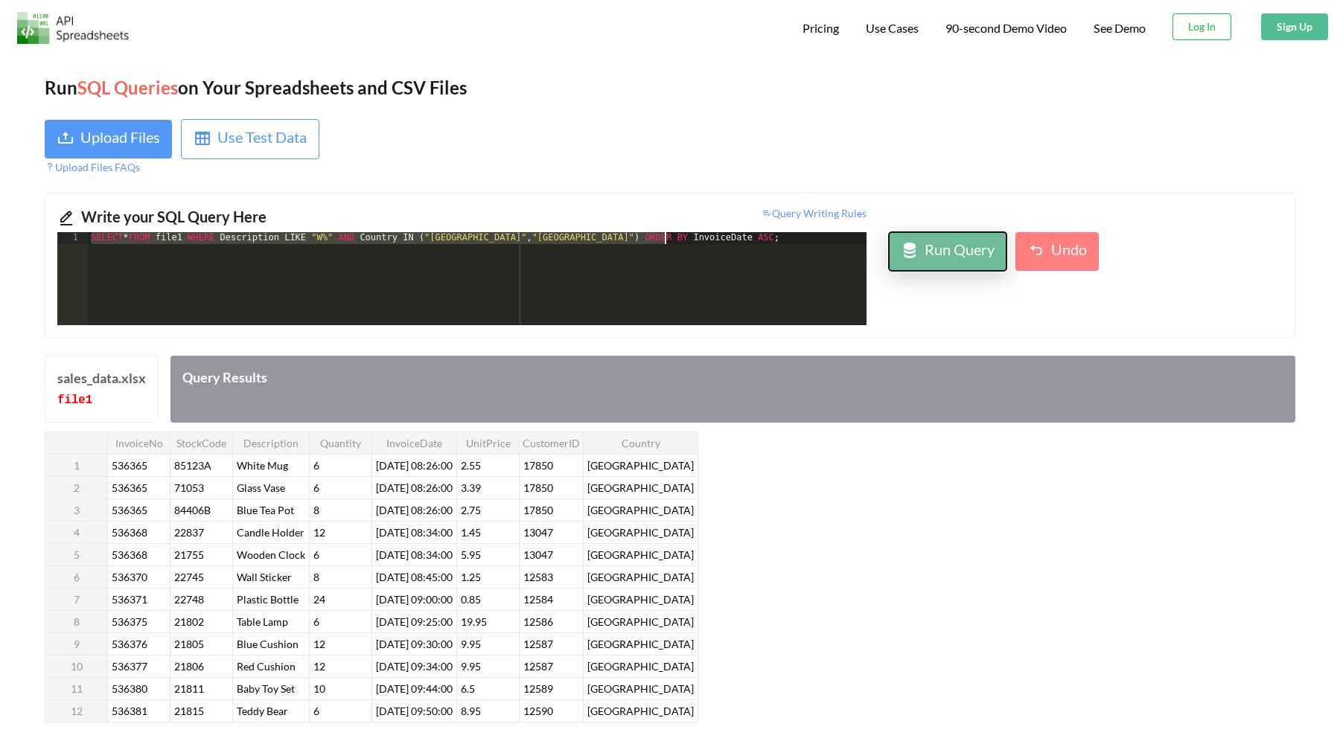
click at [961, 269] on button "Run Query" at bounding box center [948, 251] width 118 height 39
click at [679, 266] on div "SELECT * FROM file1 WHERE Description LIKE "W%" AND Country IN ( "[GEOGRAPHIC_D…" at bounding box center [477, 290] width 779 height 117
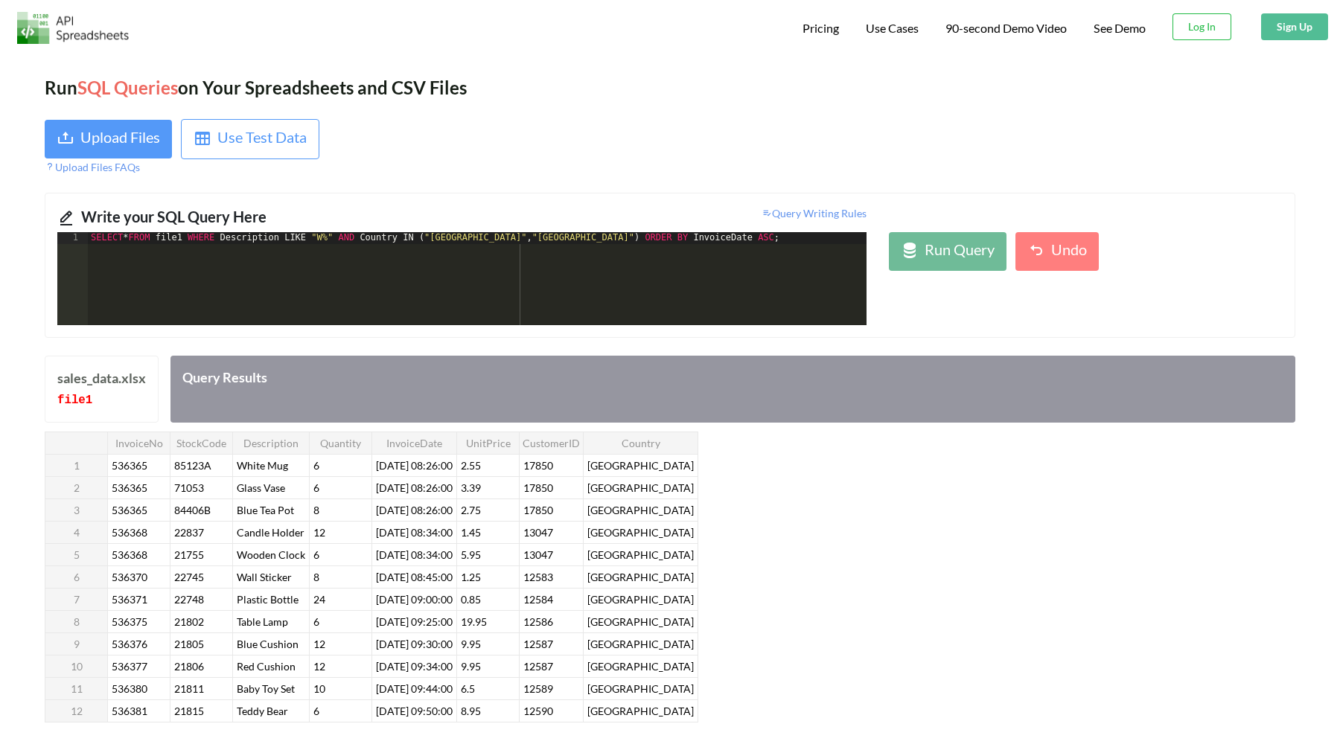
click at [679, 290] on div "SELECT * FROM file1 WHERE Description LIKE "W%" AND Country IN ( "[GEOGRAPHIC_D…" at bounding box center [477, 290] width 779 height 117
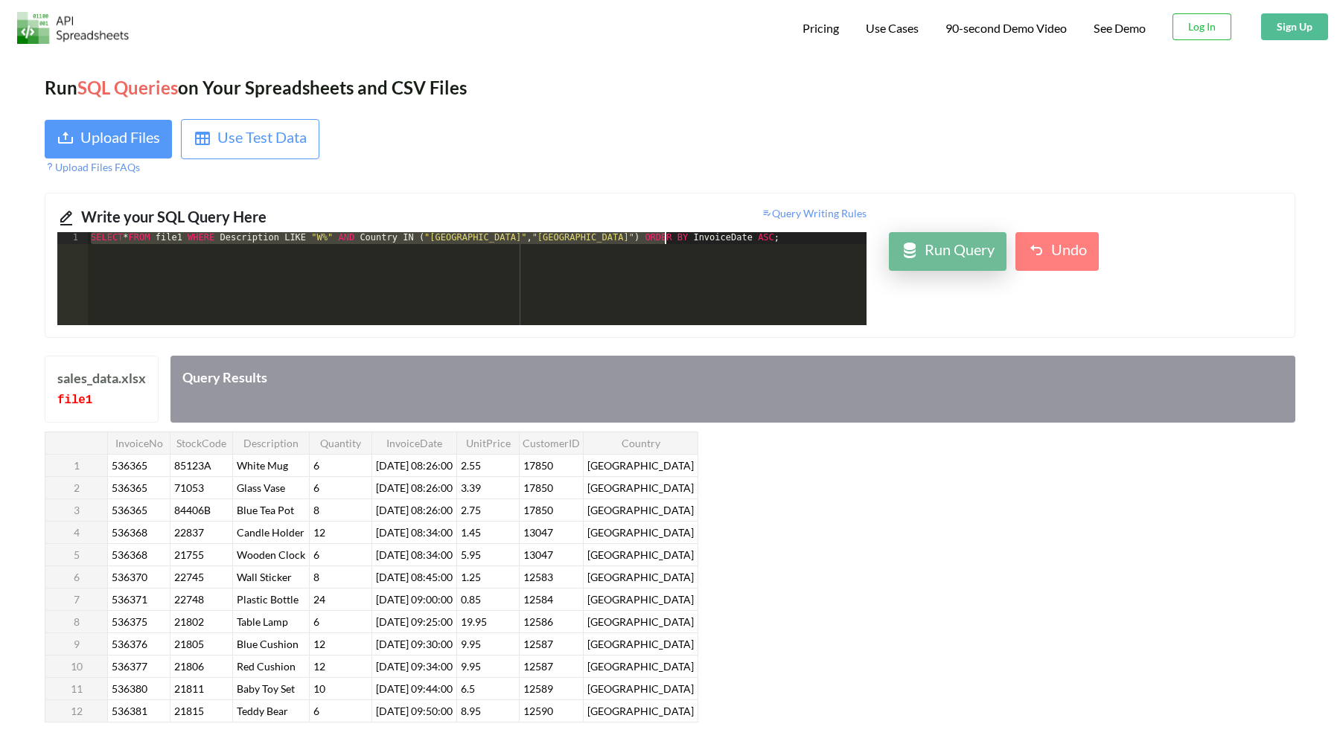
click at [942, 258] on div "Run Query" at bounding box center [960, 251] width 70 height 27
click at [977, 265] on div "Run Query" at bounding box center [960, 251] width 70 height 27
click at [788, 267] on div "SELECT * FROM file1 WHERE Description LIKE "W%" AND Country IN ( "[GEOGRAPHIC_D…" at bounding box center [477, 290] width 779 height 117
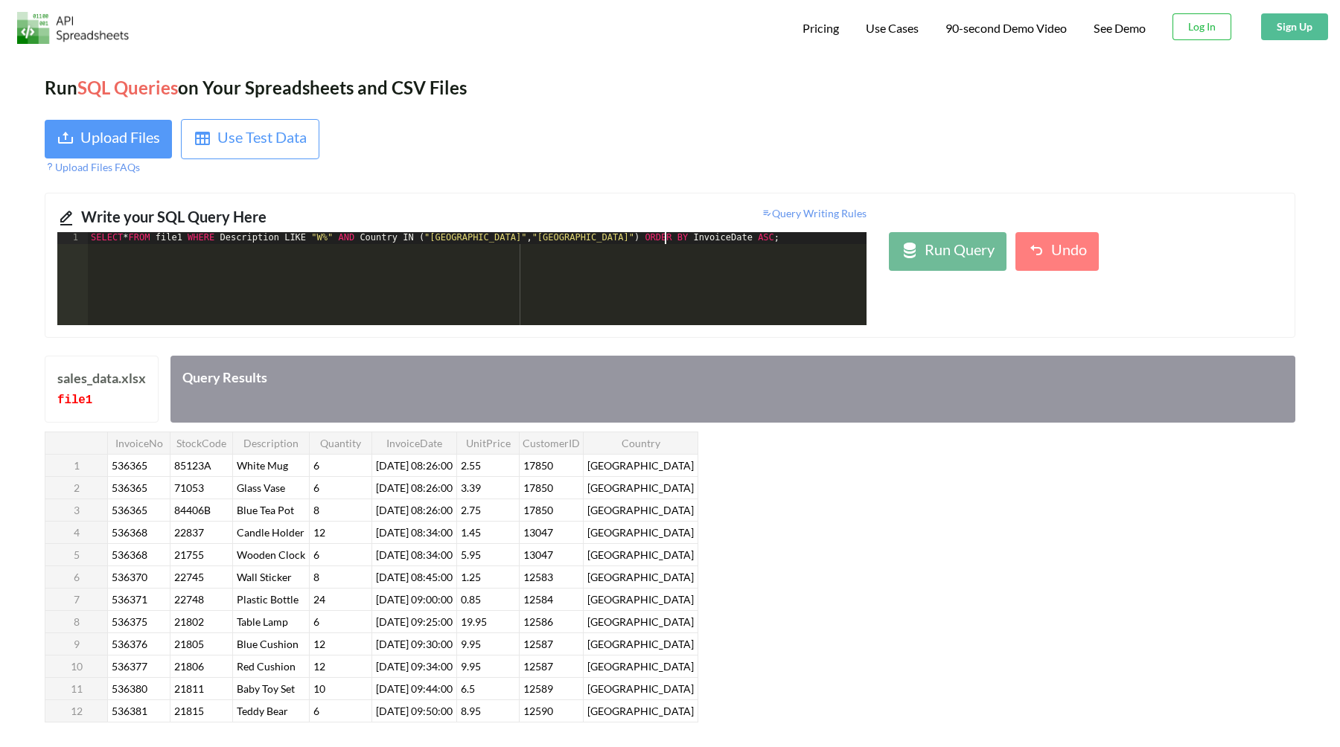
click at [788, 267] on div "SELECT * FROM file1 WHERE Description LIKE "W%" AND Country IN ( "[GEOGRAPHIC_D…" at bounding box center [477, 290] width 779 height 117
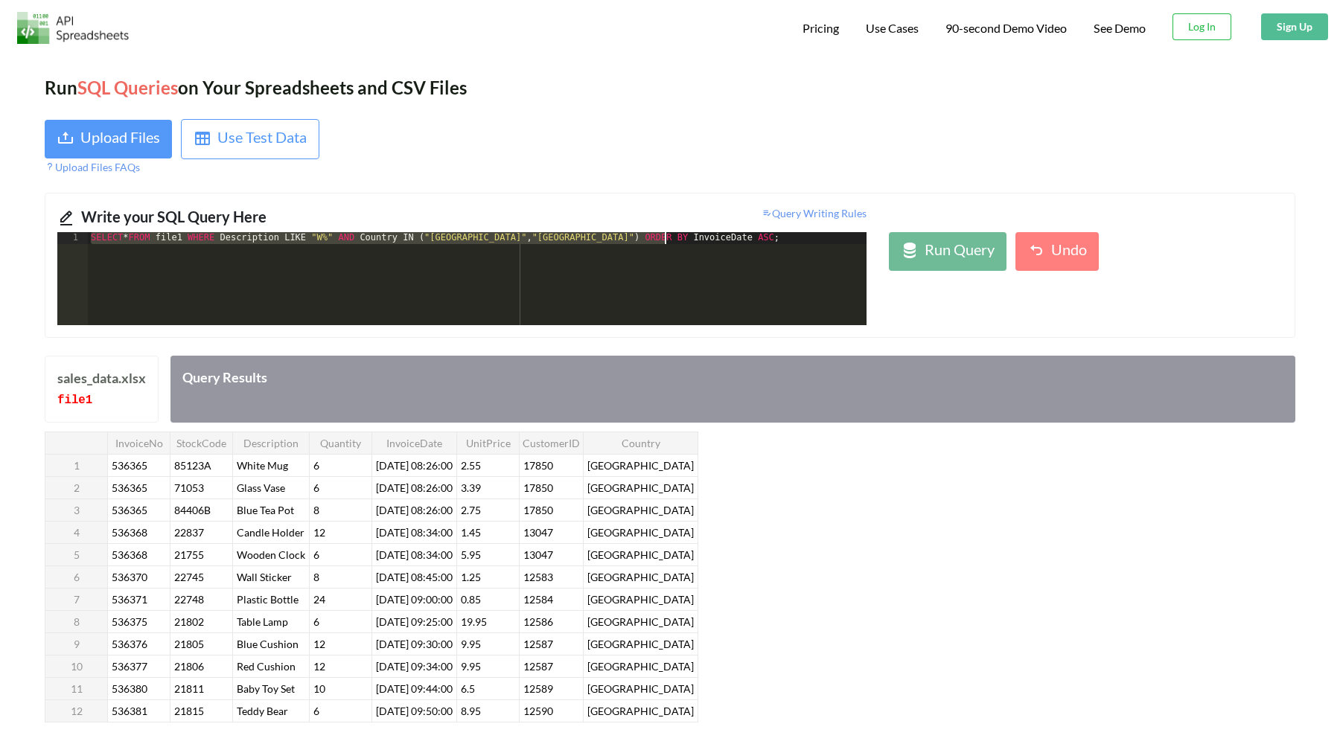
click at [788, 267] on div "SELECT * FROM file1 WHERE Description LIKE "W%" AND Country IN ( "[GEOGRAPHIC_D…" at bounding box center [477, 290] width 779 height 117
click at [942, 250] on div "Run Query" at bounding box center [960, 251] width 70 height 27
click at [739, 261] on div "SELECT * FROM file1 WHERE Description LIKE "W%" AND Country IN ( "[GEOGRAPHIC_D…" at bounding box center [477, 290] width 779 height 117
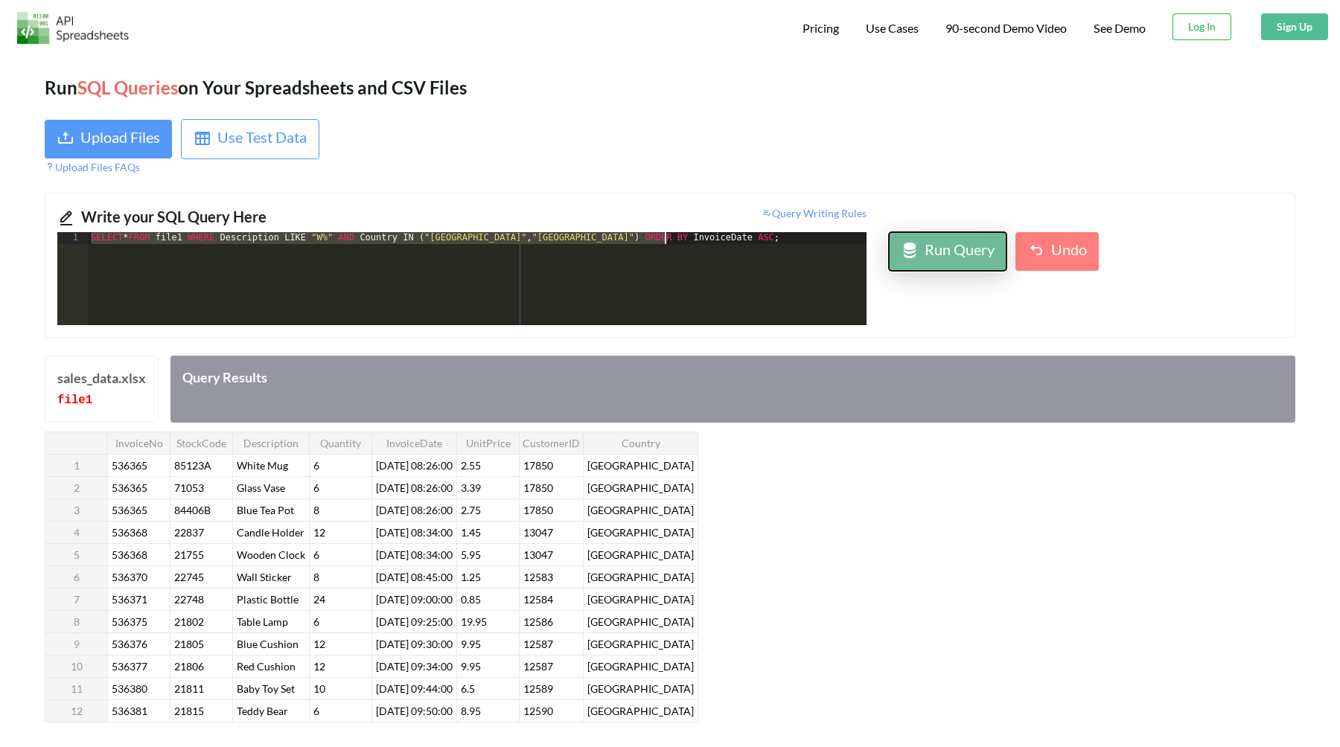
click at [906, 249] on icon at bounding box center [910, 251] width 18 height 18
click at [686, 312] on div "SELECT * FROM file1 WHERE Description LIKE "W%" AND Country IN ( "[GEOGRAPHIC_D…" at bounding box center [477, 290] width 779 height 117
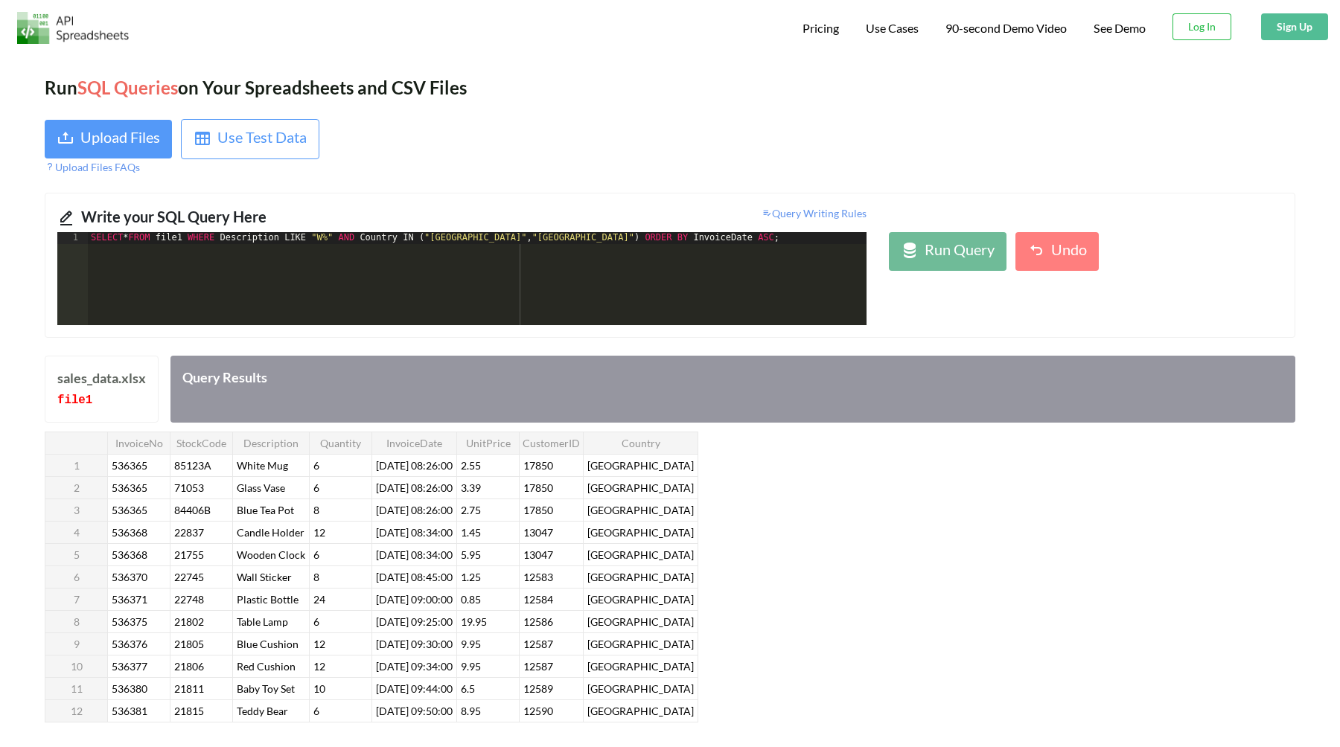
click at [686, 312] on div "SELECT * FROM file1 WHERE Description LIKE "W%" AND Country IN ( "[GEOGRAPHIC_D…" at bounding box center [477, 290] width 779 height 117
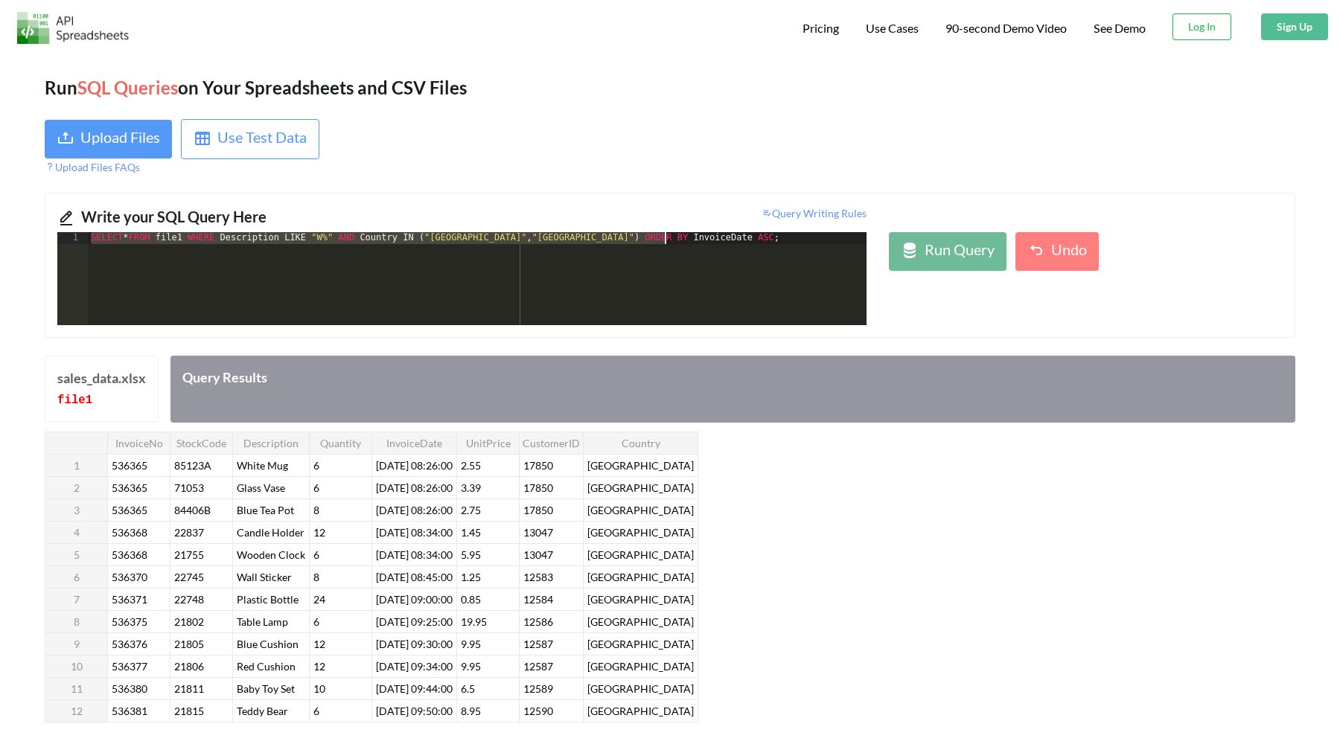
click at [686, 312] on div "SELECT * FROM file1 WHERE Description LIKE "W%" AND Country IN ( "[GEOGRAPHIC_D…" at bounding box center [477, 290] width 779 height 117
click at [948, 249] on div "Run Query" at bounding box center [960, 251] width 70 height 27
click at [665, 302] on div "SELECT * FROM file1 WHERE Description LIKE "W%" AND Country IN ( "[GEOGRAPHIC_D…" at bounding box center [477, 290] width 779 height 117
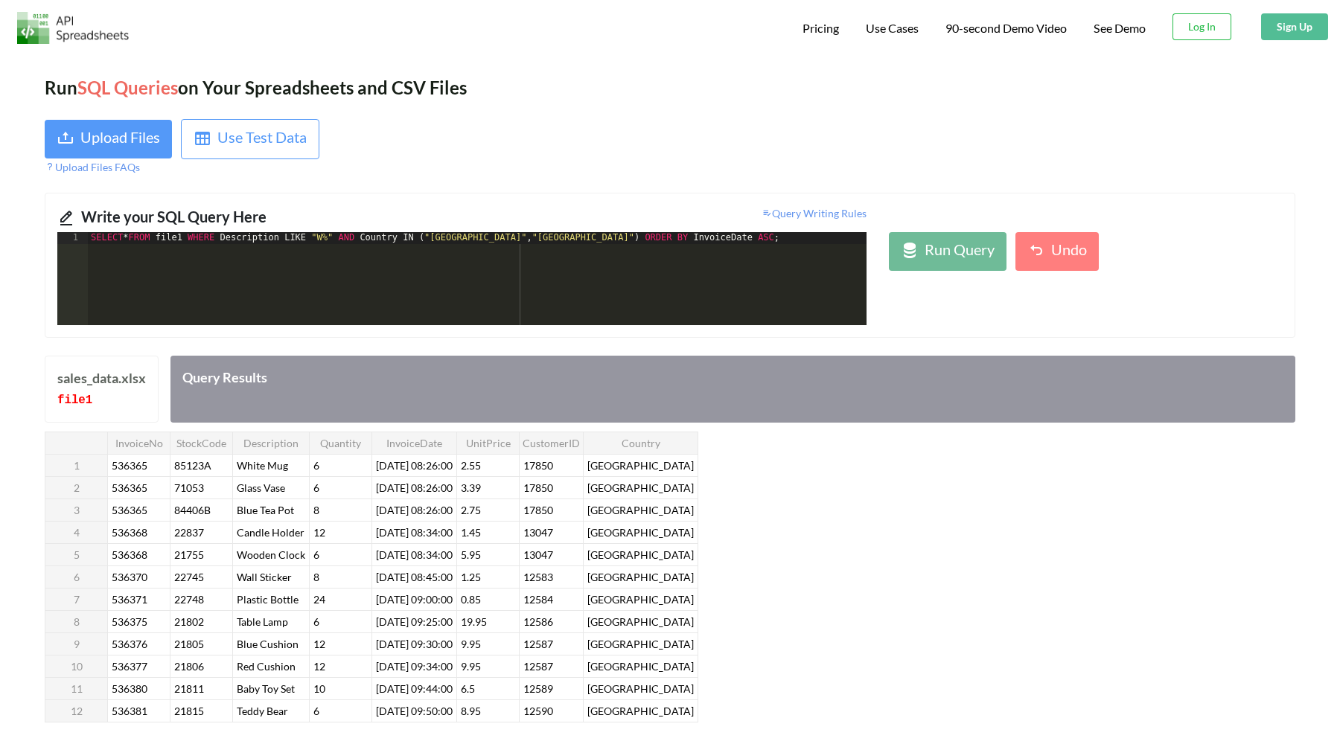
click at [699, 282] on div "SELECT * FROM file1 WHERE Description LIKE "W%" AND Country IN ( "[GEOGRAPHIC_D…" at bounding box center [477, 290] width 779 height 117
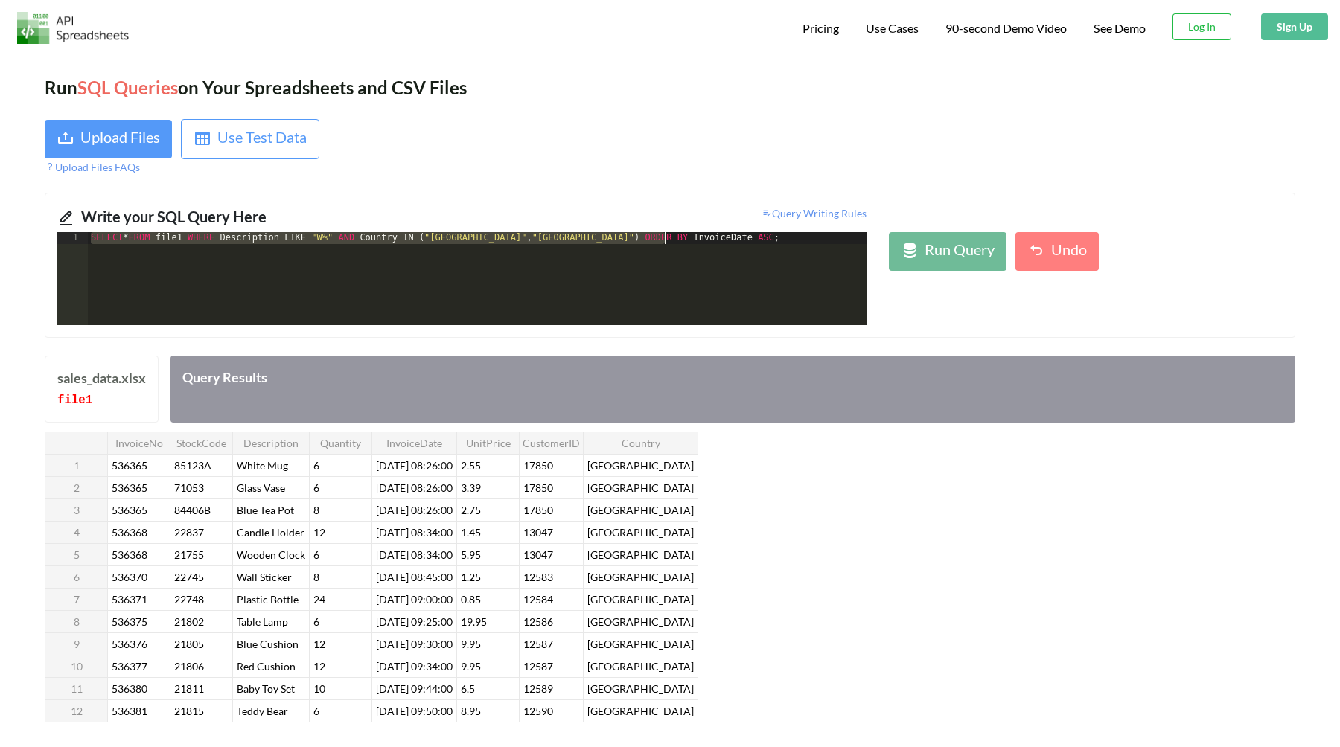
click at [782, 279] on div "SELECT * FROM file1 WHERE Description LIKE "W%" AND Country IN ( "[GEOGRAPHIC_D…" at bounding box center [477, 290] width 779 height 117
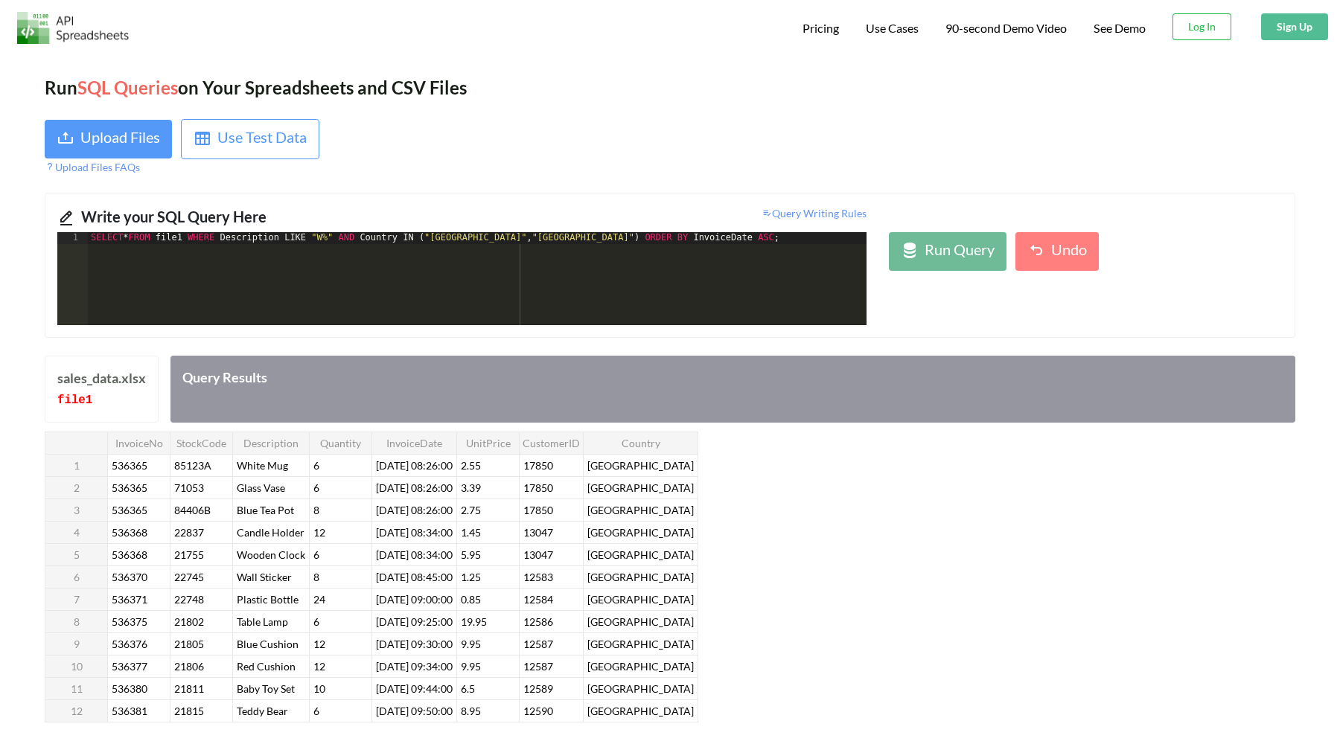
click at [794, 253] on div "SELECT * FROM file1 WHERE Description LIKE "W%" AND Country IN ( "[GEOGRAPHIC_D…" at bounding box center [477, 290] width 779 height 117
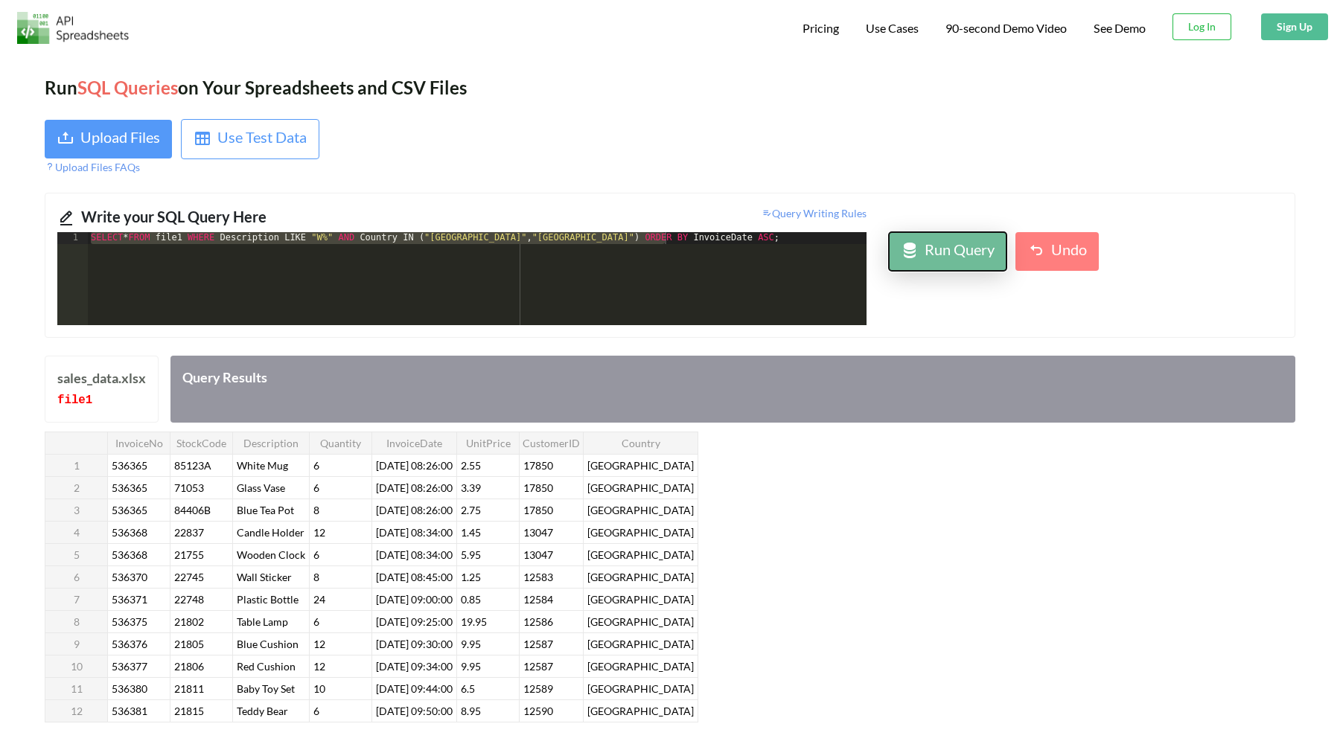
click at [962, 255] on div "Run Query" at bounding box center [960, 251] width 70 height 27
click at [794, 244] on div "SELECT * FROM file1 WHERE Description LIKE "W%" AND Country IN ( "[GEOGRAPHIC_D…" at bounding box center [477, 290] width 779 height 117
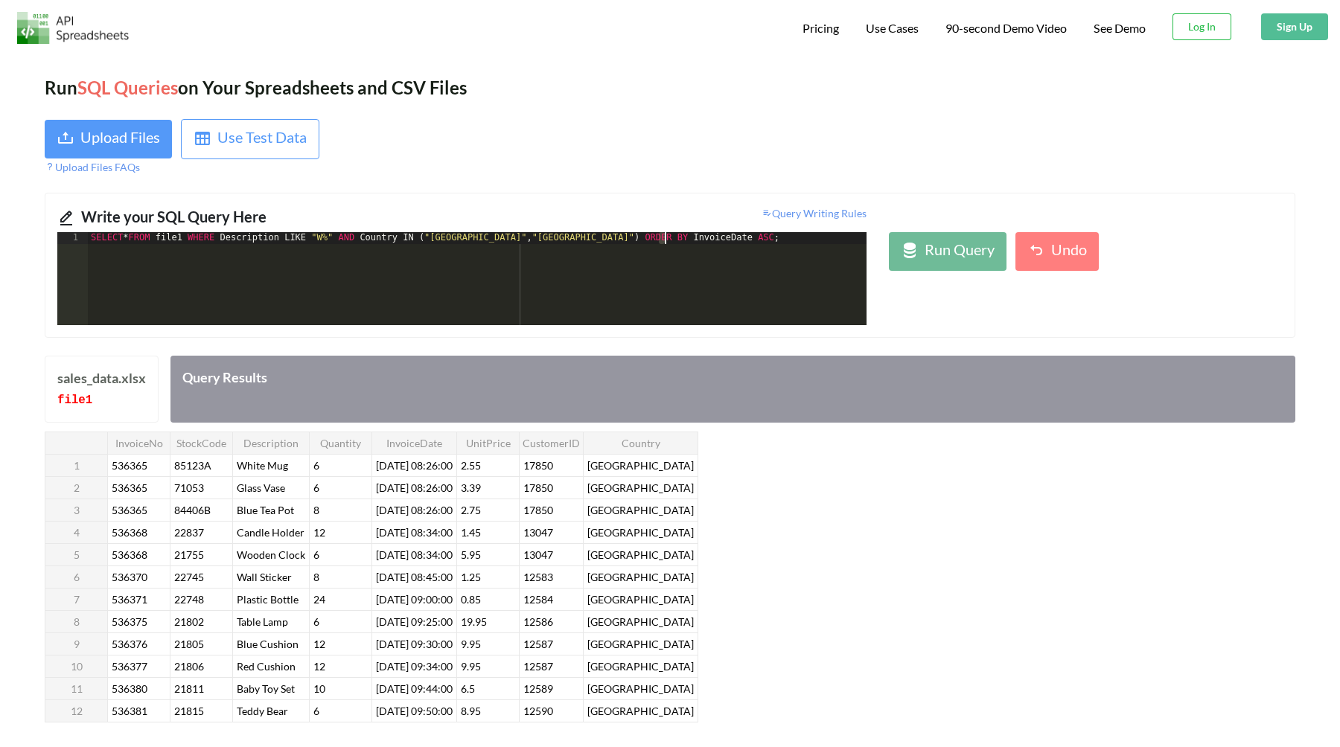
click at [794, 244] on div "SELECT * FROM file1 WHERE Description LIKE "W%" AND Country IN ( "[GEOGRAPHIC_D…" at bounding box center [477, 290] width 779 height 117
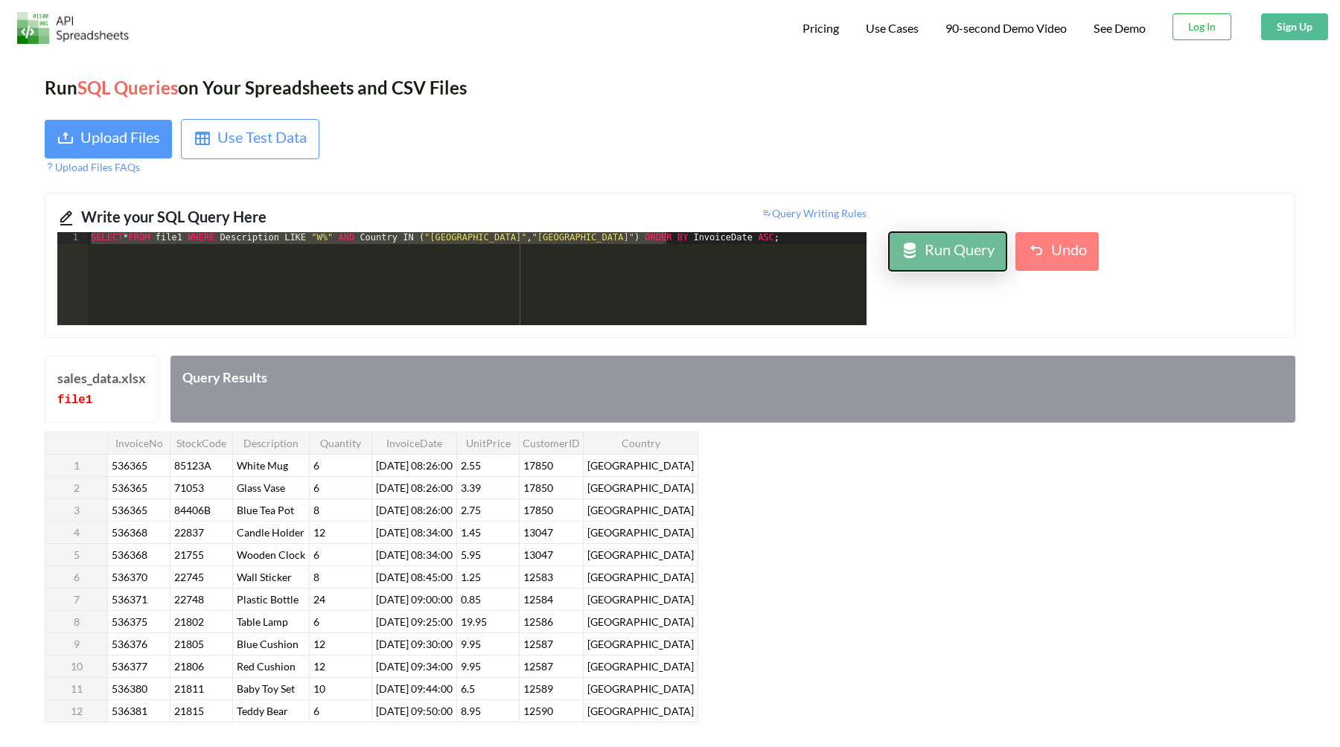
click at [983, 251] on div "Run Query" at bounding box center [960, 251] width 70 height 27
click at [763, 261] on div "SELECT * FROM file1 WHERE Description LIKE "W%" AND Country IN ( "[GEOGRAPHIC_D…" at bounding box center [477, 290] width 779 height 117
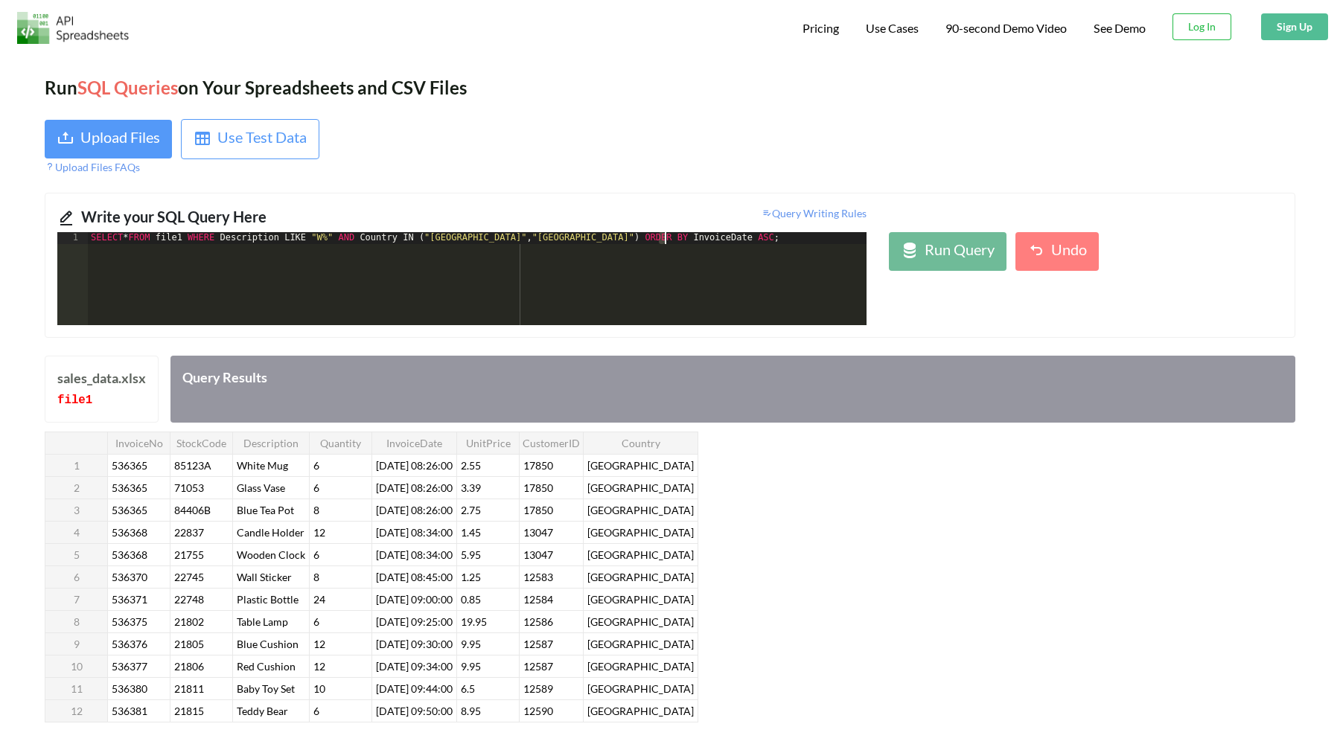
click at [763, 261] on div "SELECT * FROM file1 WHERE Description LIKE "W%" AND Country IN ( "[GEOGRAPHIC_D…" at bounding box center [477, 290] width 779 height 117
click at [945, 272] on div "Run Query Undo" at bounding box center [1086, 278] width 416 height 93
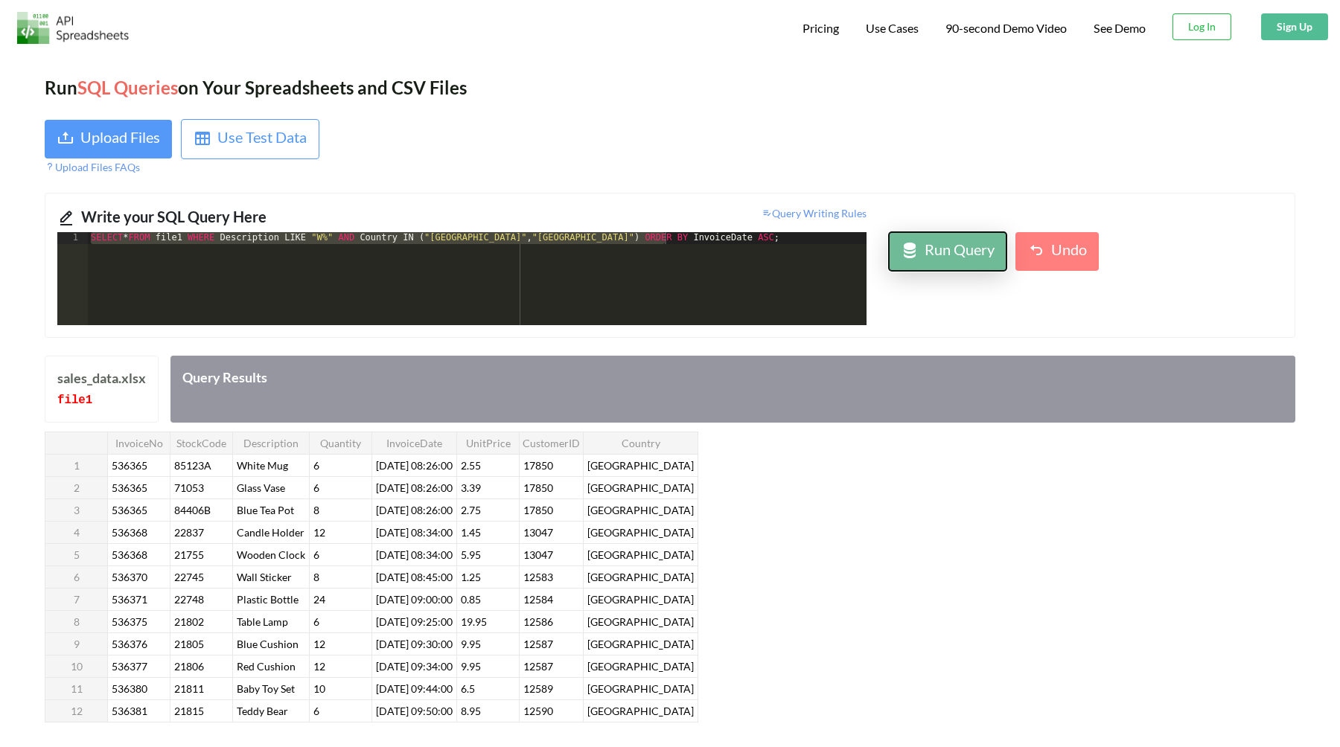
click at [945, 268] on button "Run Query" at bounding box center [948, 251] width 118 height 39
click at [727, 250] on div "SELECT * FROM file1 WHERE Description LIKE "W%" AND Country IN ( "[GEOGRAPHIC_D…" at bounding box center [477, 290] width 779 height 117
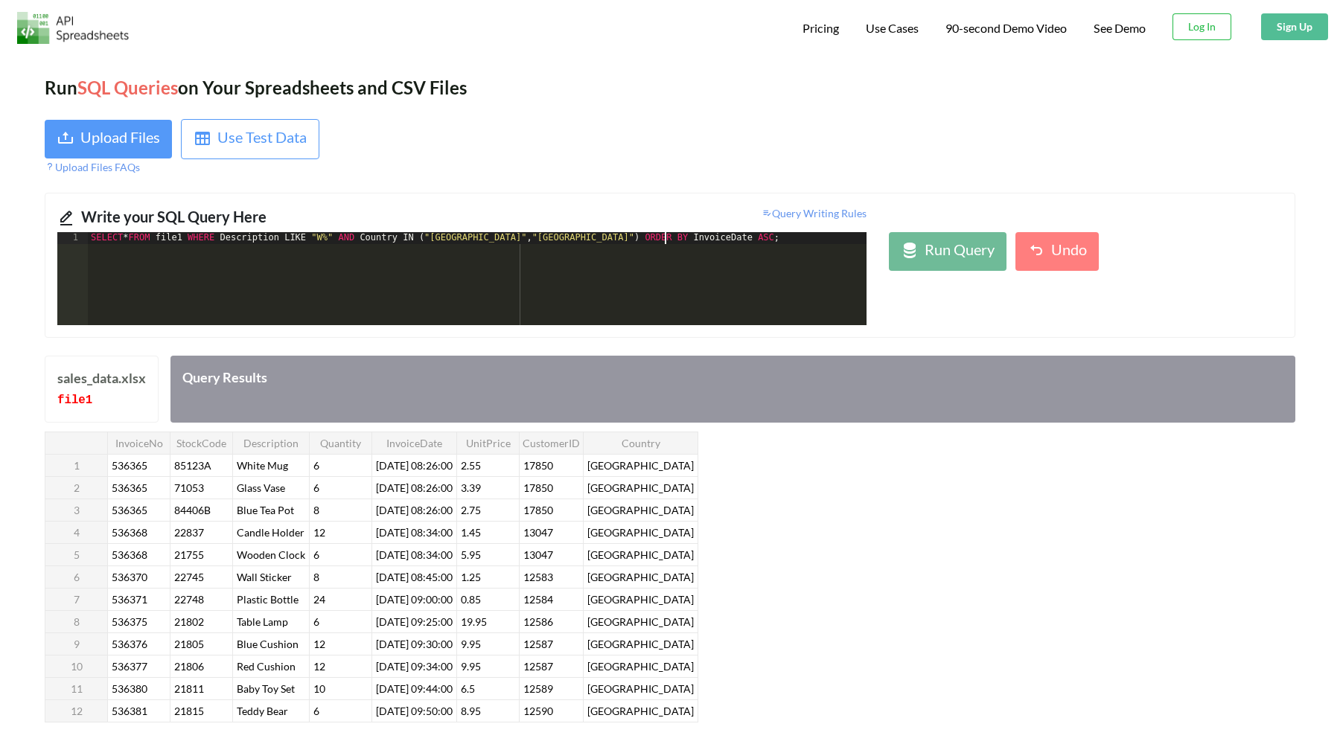
click at [727, 250] on div "SELECT * FROM file1 WHERE Description LIKE "W%" AND Country IN ( "[GEOGRAPHIC_D…" at bounding box center [477, 290] width 779 height 117
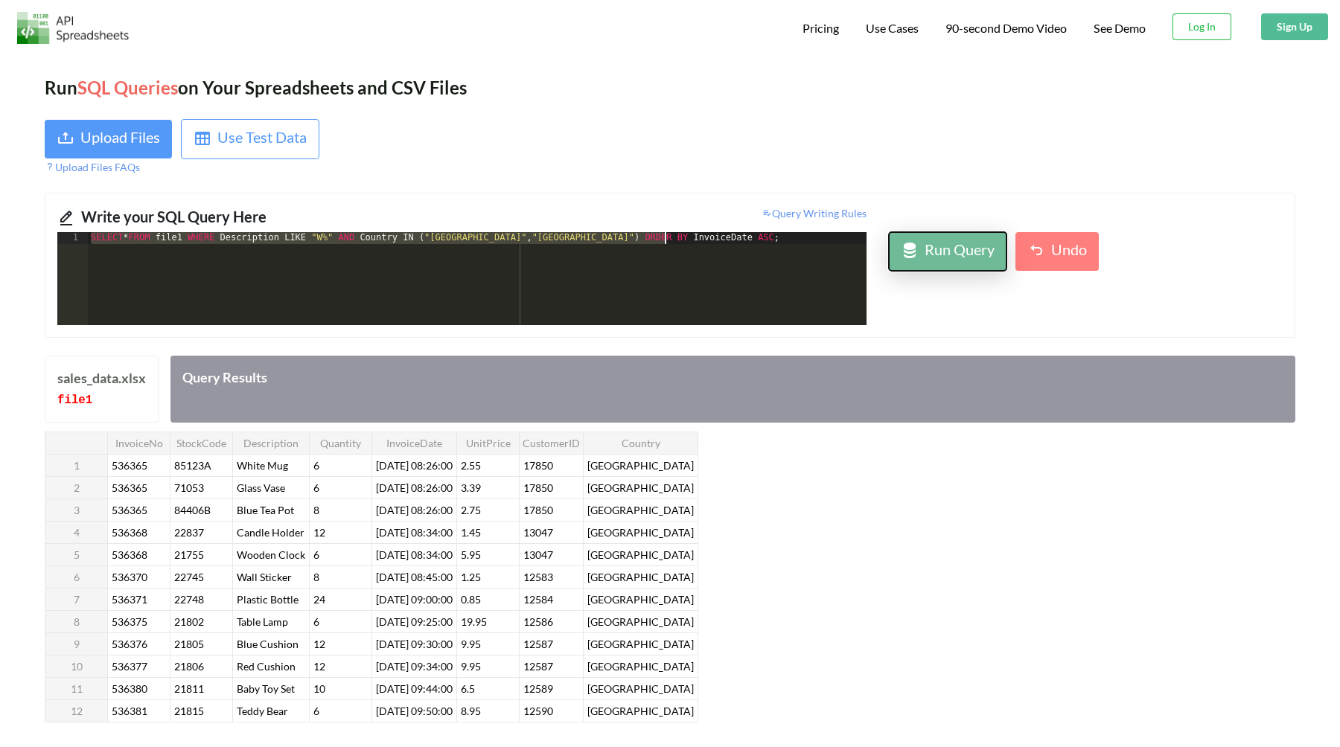
click at [920, 262] on div "Run Query" at bounding box center [948, 251] width 94 height 27
click at [718, 235] on div "SELECT * FROM file1 WHERE Description LIKE "W%" AND Country IN ( "[GEOGRAPHIC_D…" at bounding box center [477, 290] width 779 height 117
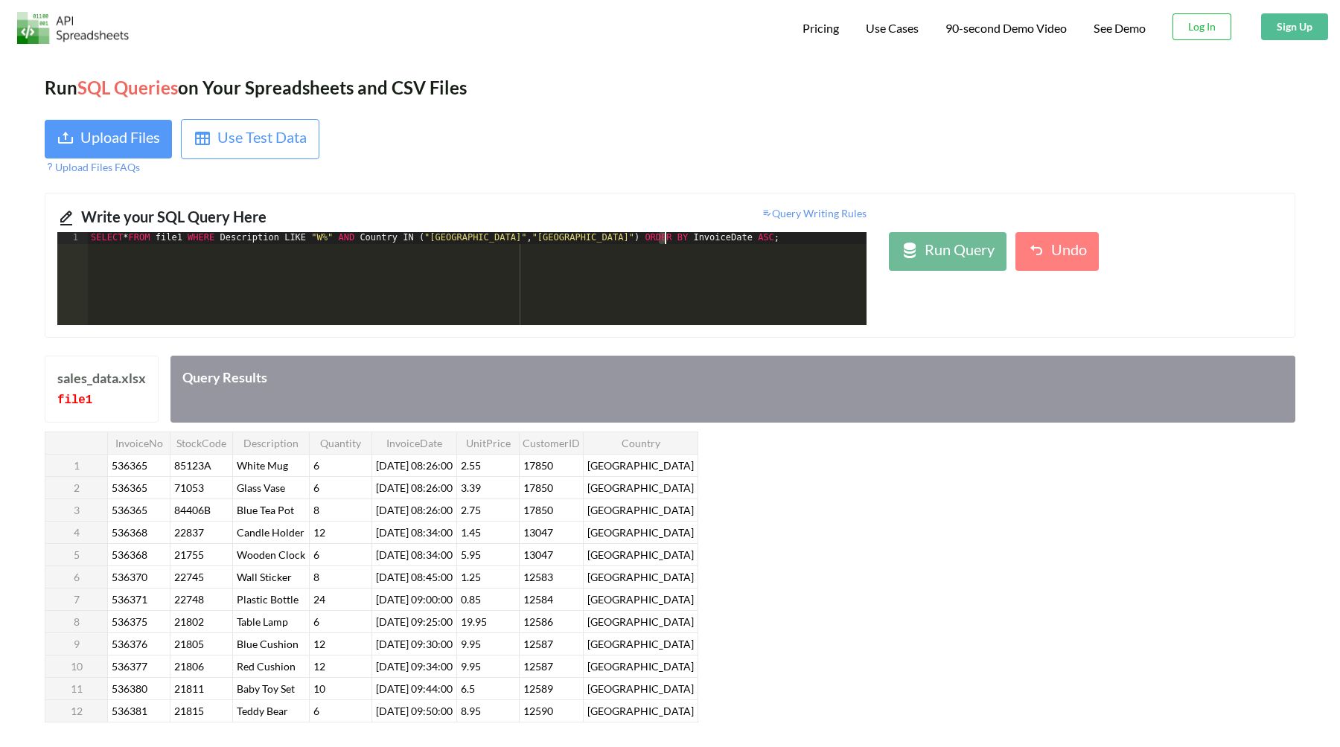
click at [718, 235] on div "SELECT * FROM file1 WHERE Description LIKE "W%" AND Country IN ( "[GEOGRAPHIC_D…" at bounding box center [477, 290] width 779 height 117
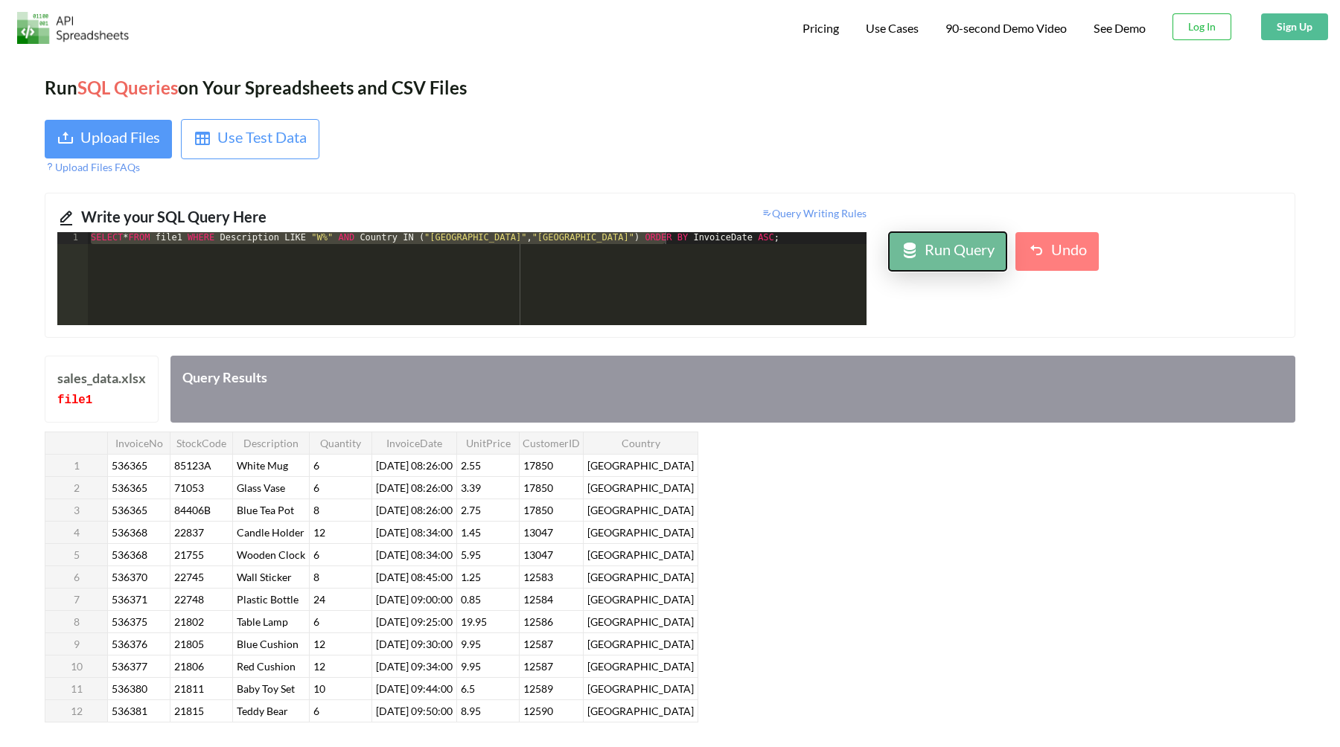
click at [962, 255] on div "Run Query" at bounding box center [960, 251] width 70 height 27
click at [820, 284] on div "SELECT * FROM file1 WHERE Description LIKE "W%" AND Country IN ( "[GEOGRAPHIC_D…" at bounding box center [477, 290] width 779 height 117
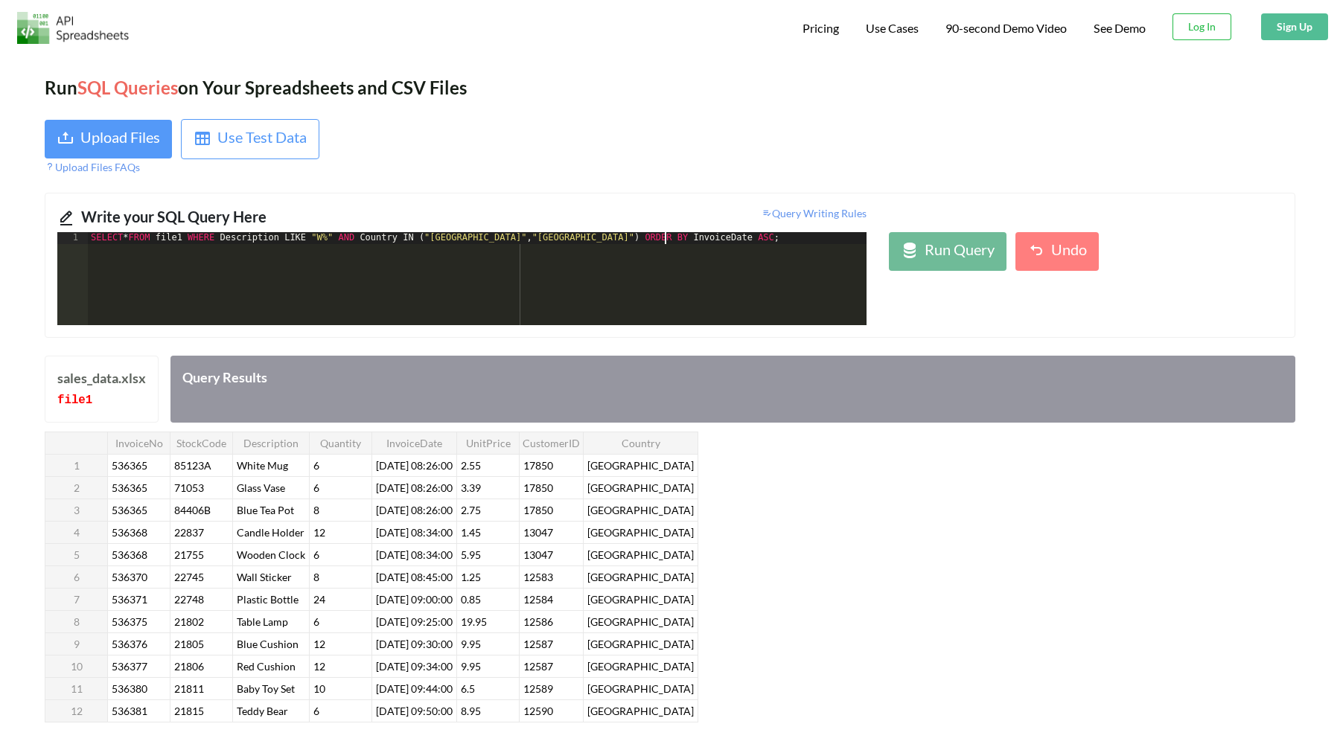
click at [820, 284] on div "SELECT * FROM file1 WHERE Description LIKE "W%" AND Country IN ( "[GEOGRAPHIC_D…" at bounding box center [477, 290] width 779 height 117
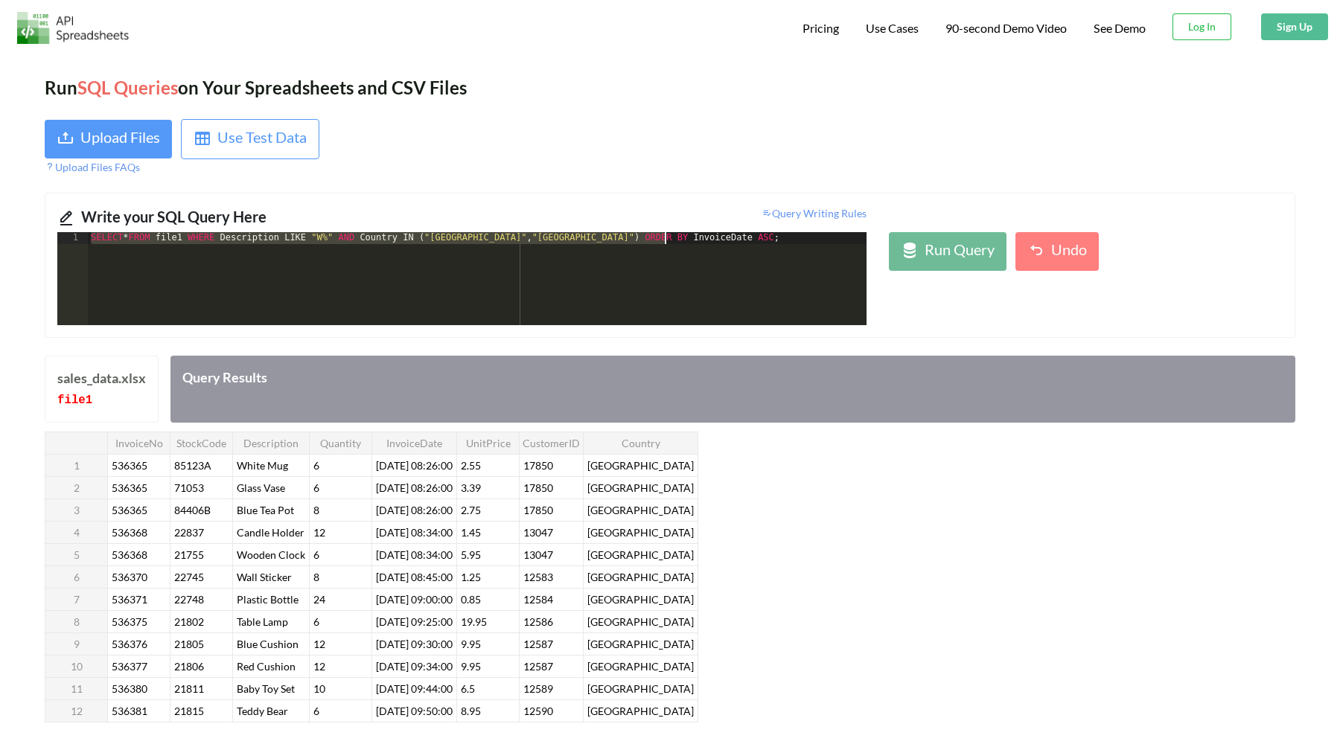
click at [820, 284] on div "SELECT * FROM file1 WHERE Description LIKE "W%" AND Country IN ( "[GEOGRAPHIC_D…" at bounding box center [477, 290] width 779 height 117
click at [957, 244] on div "Run Query" at bounding box center [960, 251] width 70 height 27
click at [816, 284] on div "SELECT * FROM file1 WHERE Description LIKE "W%" AND Country IN ( "[GEOGRAPHIC_D…" at bounding box center [477, 290] width 779 height 117
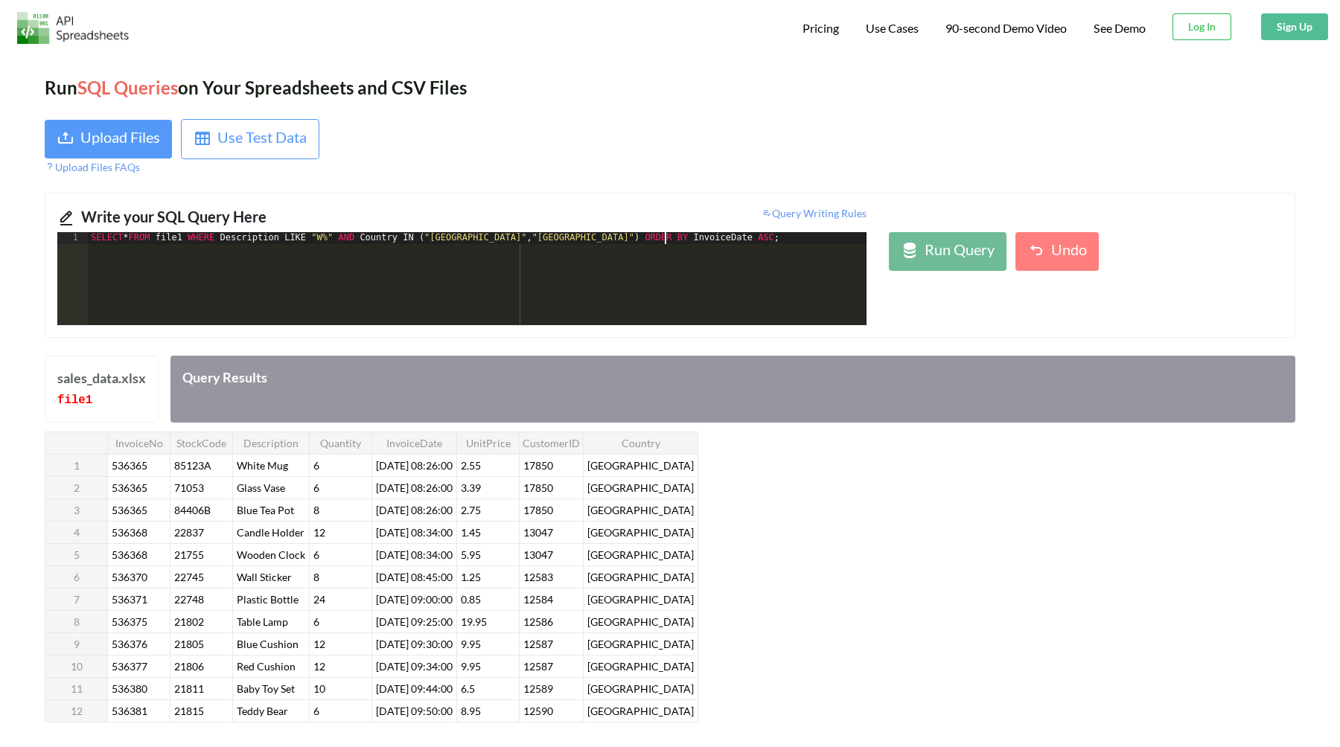
click at [816, 284] on div "SELECT * FROM file1 WHERE Description LIKE "W%" AND Country IN ( "[GEOGRAPHIC_D…" at bounding box center [477, 290] width 779 height 117
click at [929, 255] on div "Run Query" at bounding box center [960, 251] width 70 height 27
click at [345, 235] on div "SELECT * FROM file1 WHERE Description LIKE "W%" AND Country IN ( "[GEOGRAPHIC_D…" at bounding box center [477, 290] width 779 height 117
click at [900, 259] on button "Run Query" at bounding box center [948, 251] width 118 height 39
click at [476, 237] on div "SELECT * FROM file1 WHERE Description LIKE 'W%' AND Country IN ( "[GEOGRAPHIC_D…" at bounding box center [477, 290] width 779 height 117
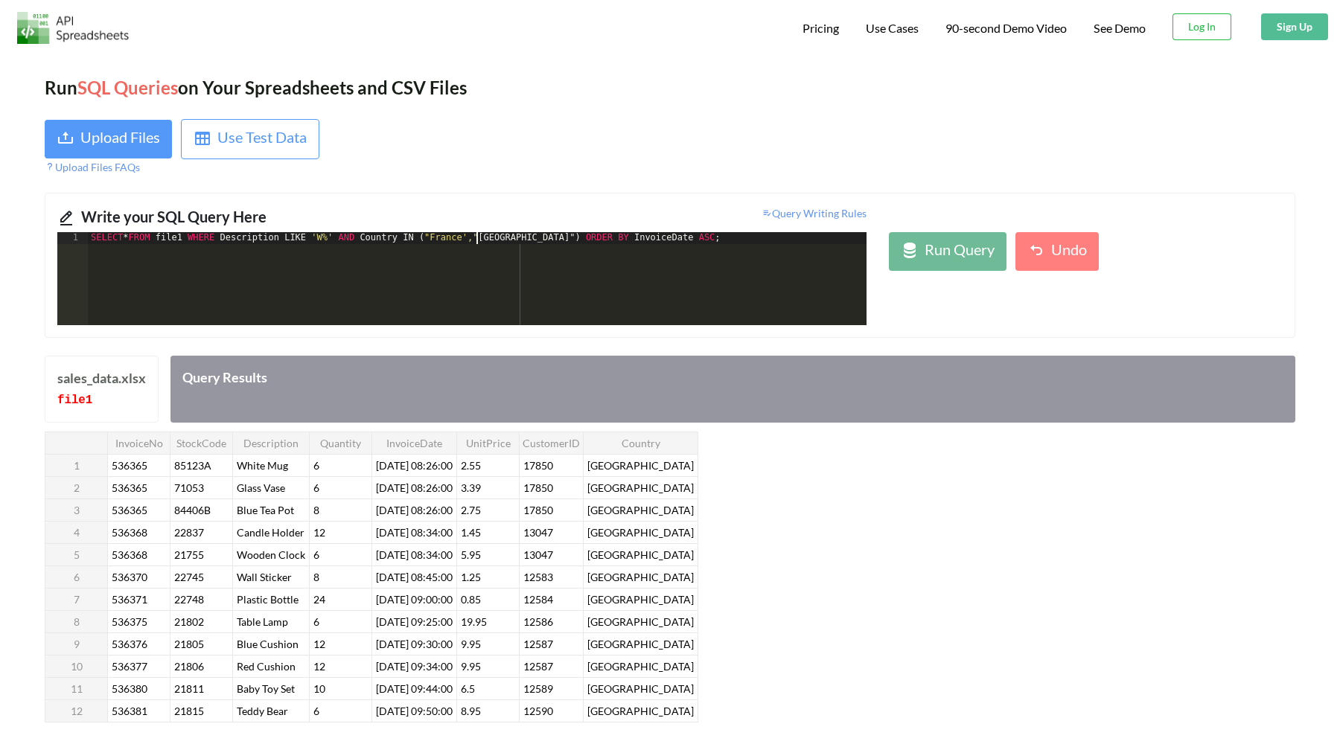
click at [440, 237] on div "SELECT * FROM file1 WHERE Description LIKE 'W%' AND Country IN ( "[GEOGRAPHIC_D…" at bounding box center [477, 290] width 779 height 117
click at [488, 240] on div "SELECT * FROM file1 WHERE Description LIKE 'W%' AND Country IN ( '[GEOGRAPHIC_D…" at bounding box center [477, 290] width 779 height 117
click at [517, 237] on div "SELECT * FROM file1 WHERE Description LIKE 'W%' AND Country IN ( '[GEOGRAPHIC_D…" at bounding box center [477, 290] width 779 height 117
click at [947, 265] on div "Run Query" at bounding box center [960, 251] width 70 height 27
